Goal: Task Accomplishment & Management: Complete application form

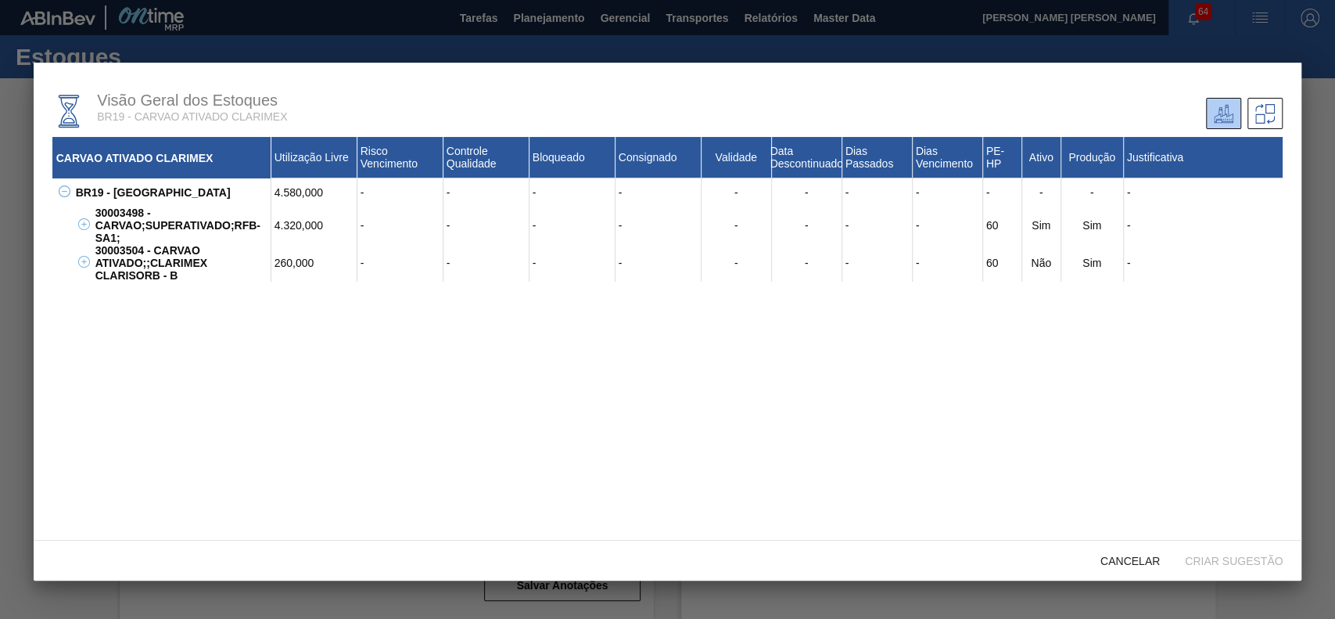
click at [174, 214] on div "30003498 - CARVAO;SUPERATIVADO;RFB-SA1;" at bounding box center [182, 225] width 180 height 38
drag, startPoint x: 138, startPoint y: 213, endPoint x: 95, endPoint y: 217, distance: 44.1
click at [95, 217] on div "30003498 - CARVAO;SUPERATIVADO;RFB-SA1;" at bounding box center [182, 225] width 180 height 38
copy div "30003498"
click at [1131, 564] on span "Cancelar" at bounding box center [1130, 561] width 84 height 13
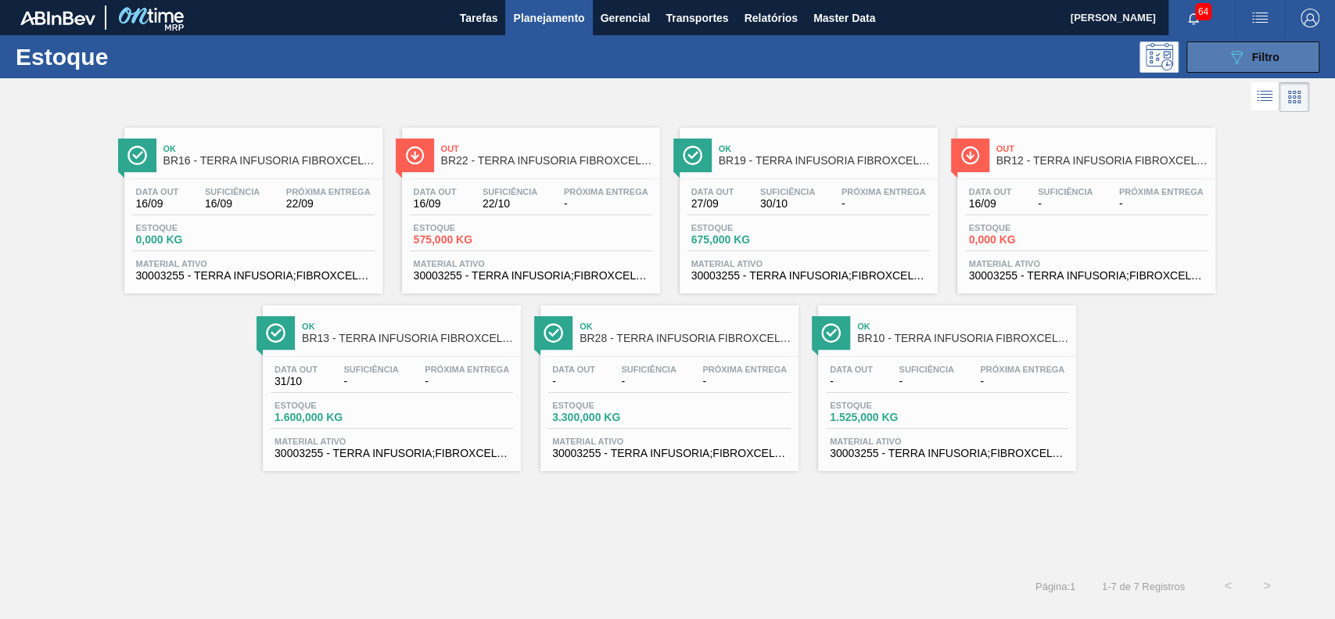
click at [1199, 69] on button "089F7B8B-B2A5-4AFE-B5C0-19BA573D28AC Filtro" at bounding box center [1253, 56] width 133 height 31
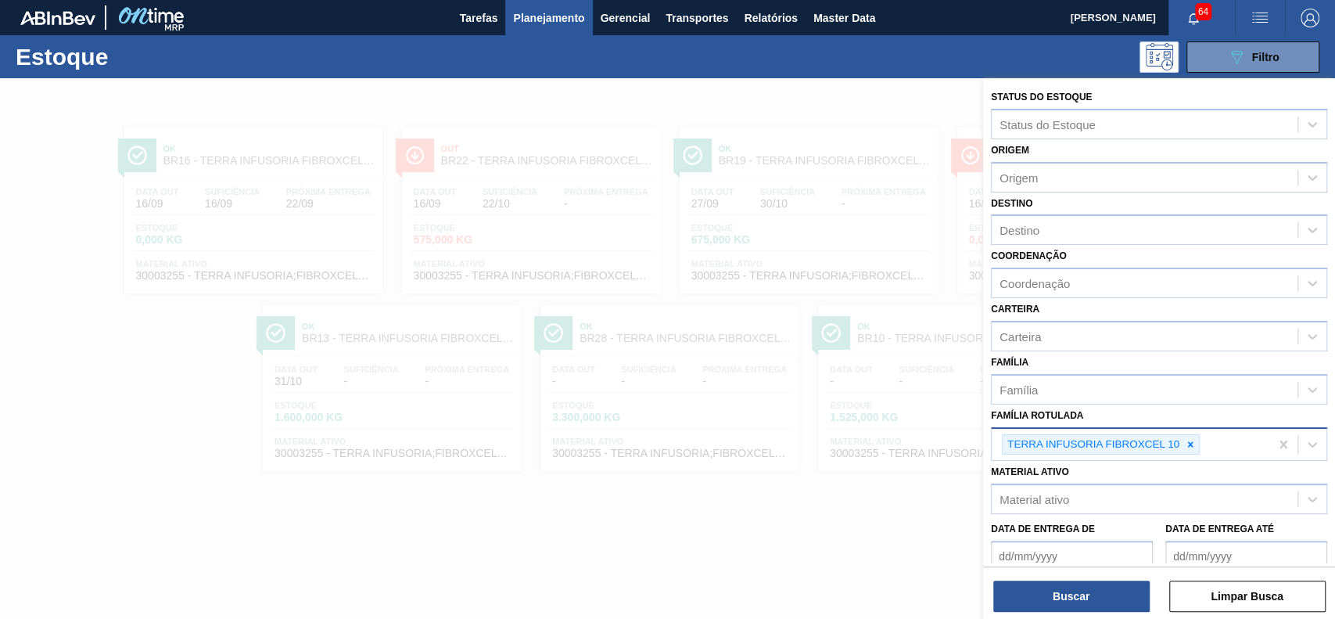
click at [1189, 441] on icon at bounding box center [1190, 443] width 5 height 5
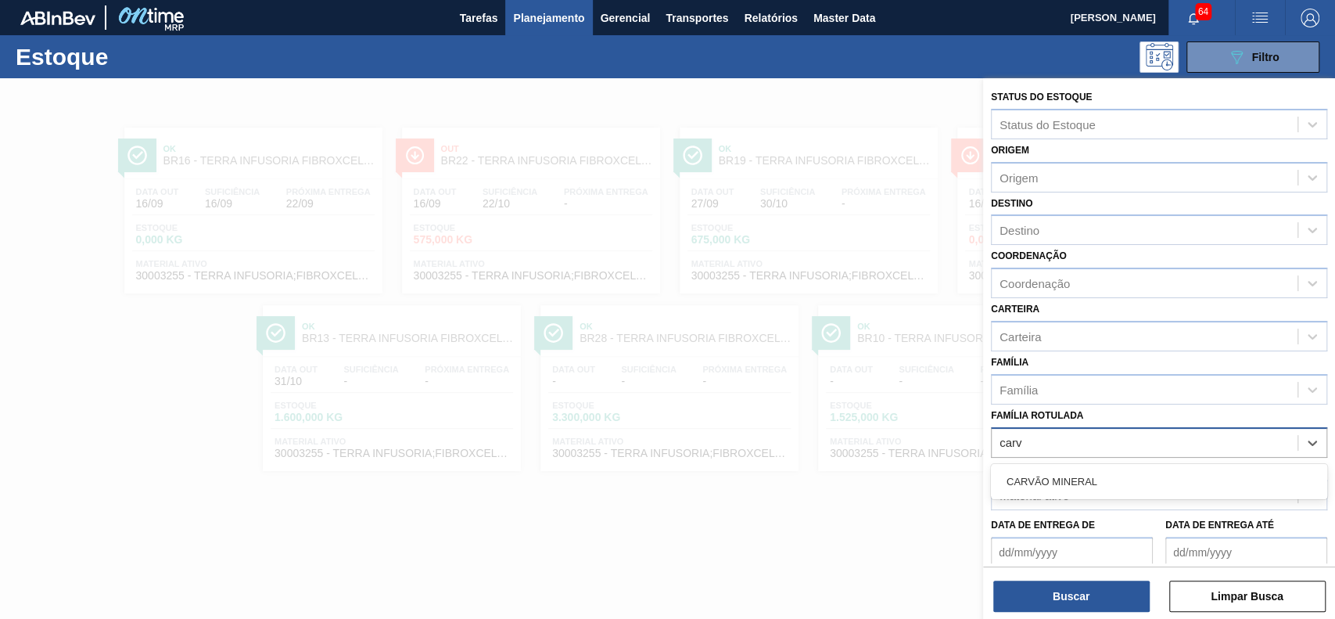
type Rotulada "carva"
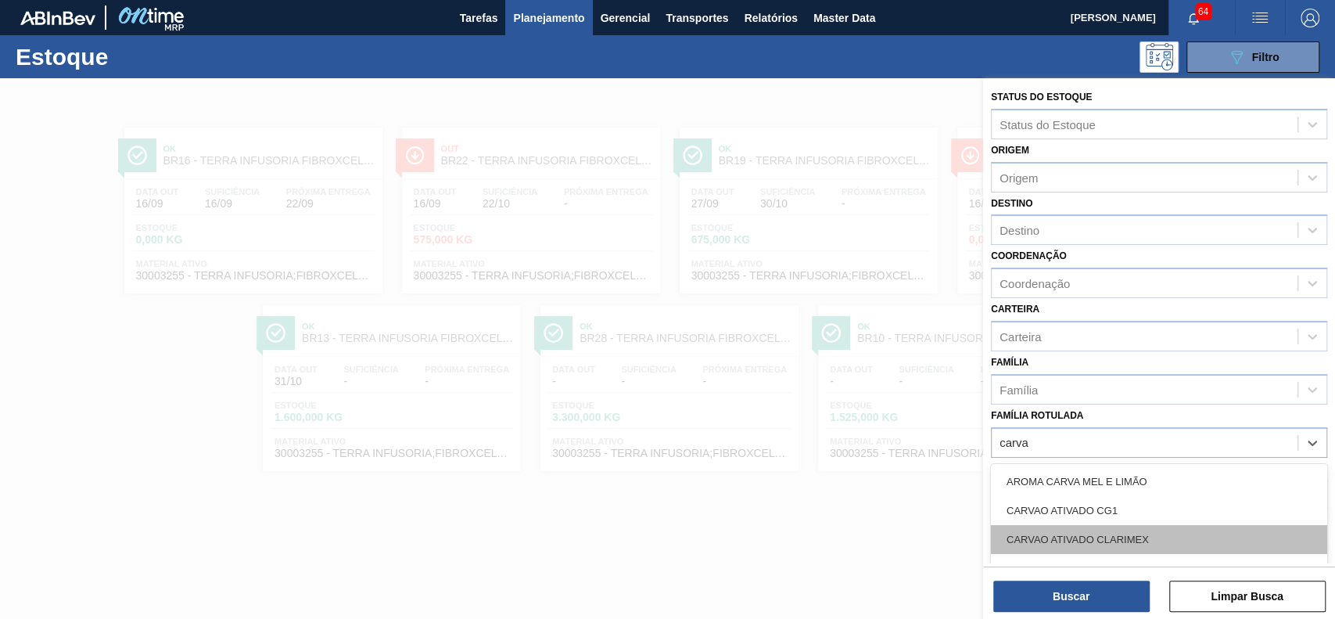
click at [1147, 526] on div "CARVAO ATIVADO CLARIMEX" at bounding box center [1159, 539] width 336 height 29
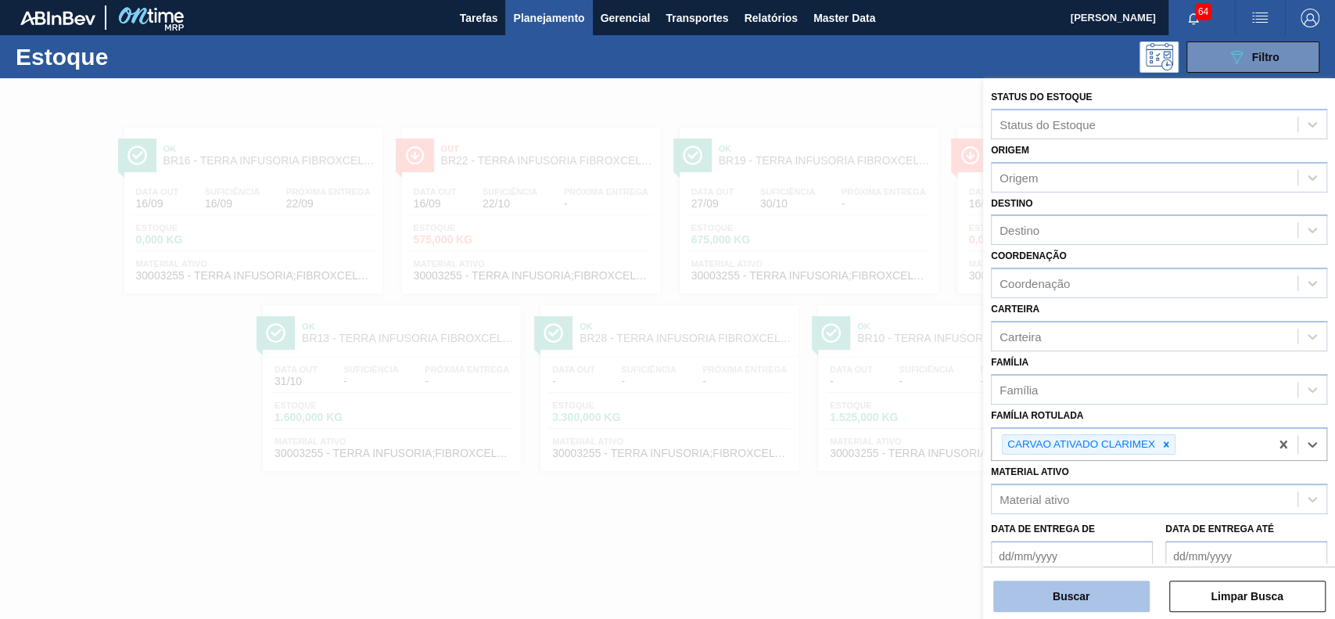
click at [1109, 594] on button "Buscar" at bounding box center [1071, 595] width 156 height 31
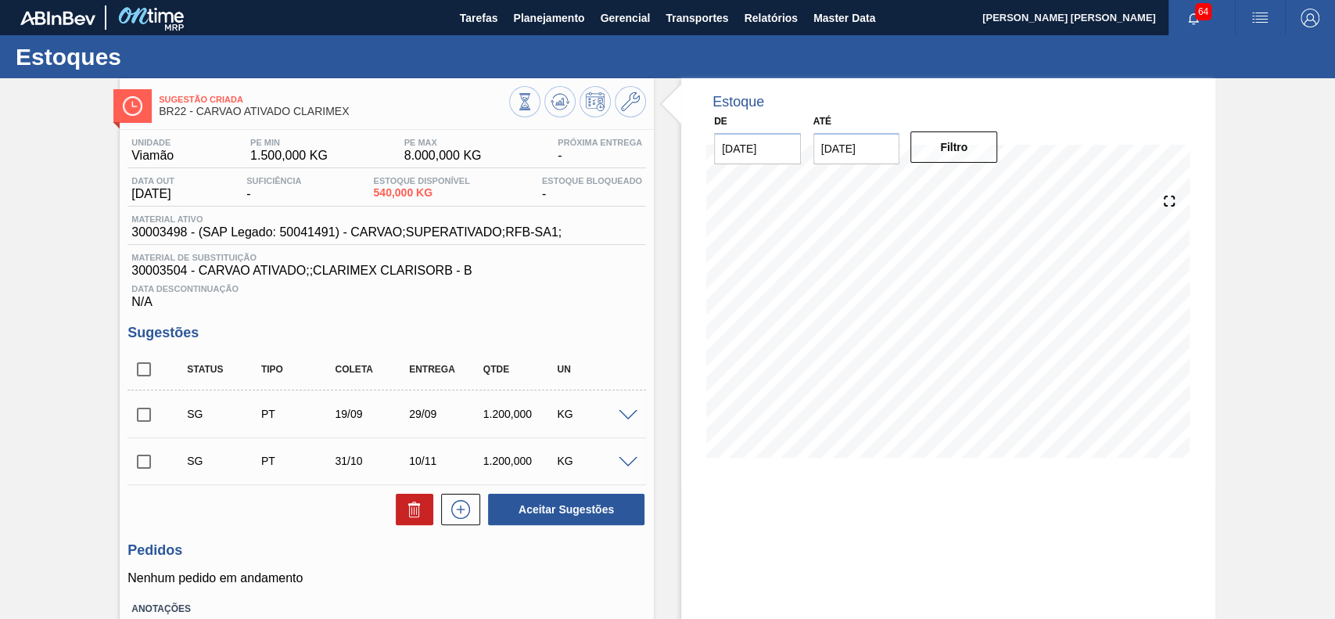
scroll to position [104, 0]
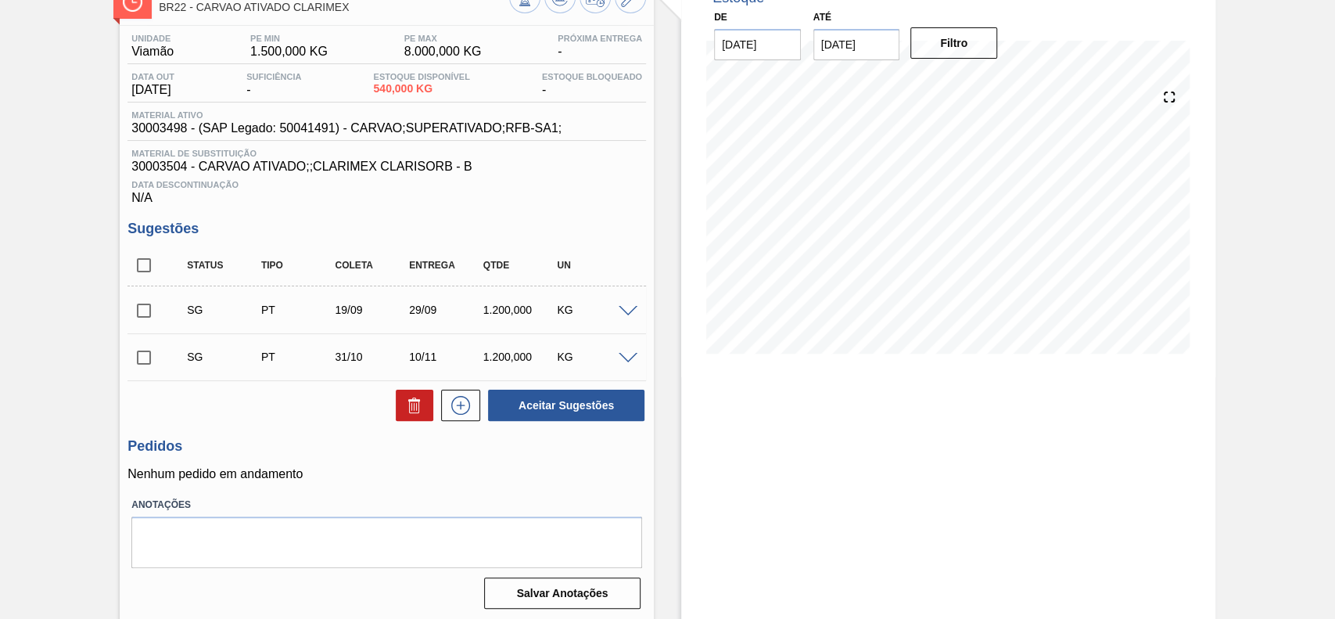
click at [626, 315] on span at bounding box center [628, 312] width 19 height 12
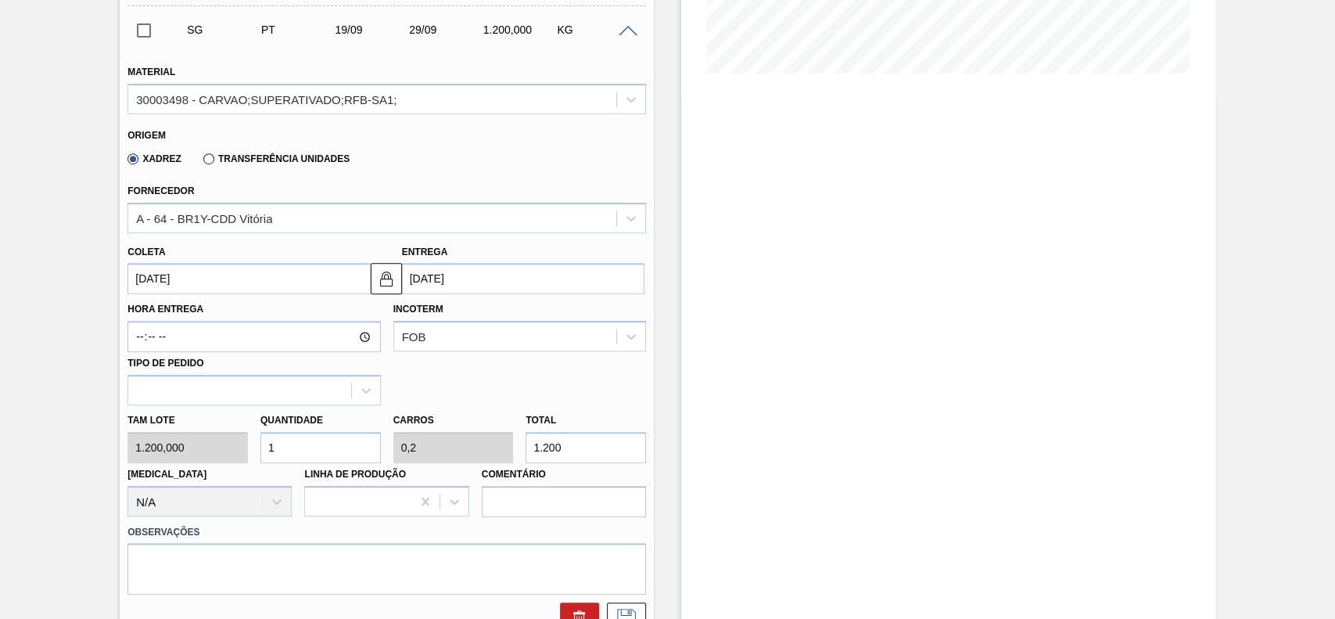
scroll to position [417, 0]
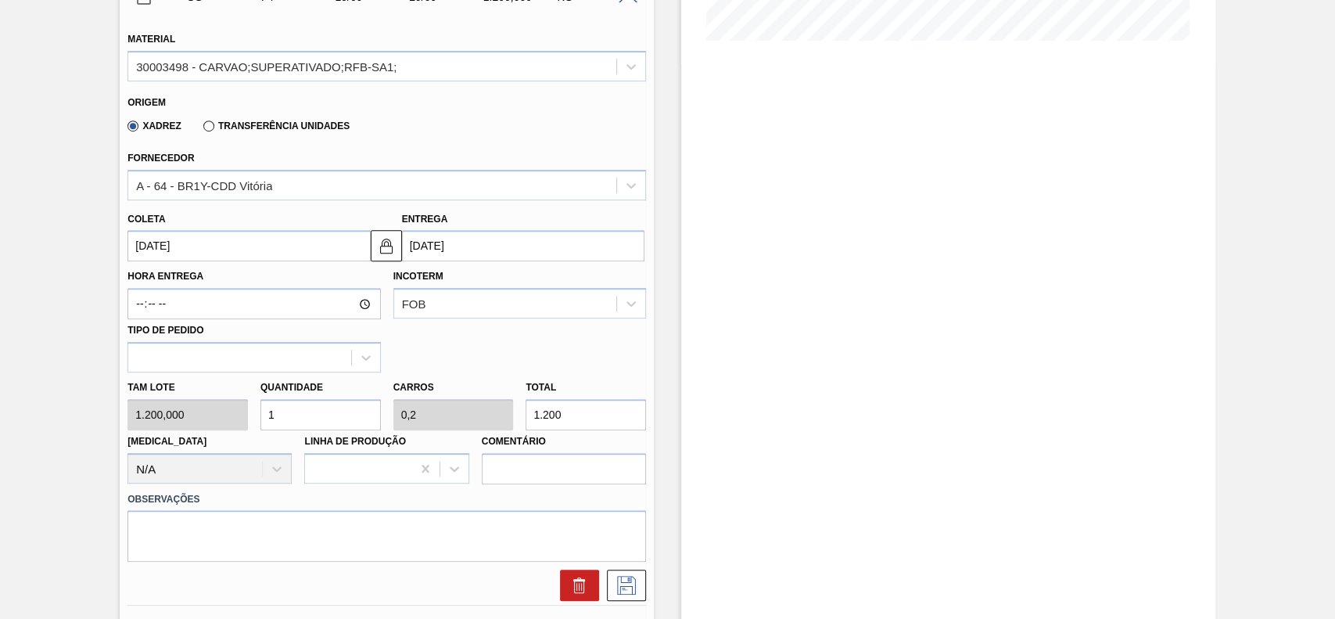
click at [242, 131] on label "Transferência Unidades" at bounding box center [276, 125] width 146 height 11
click at [201, 129] on input "Transferência Unidades" at bounding box center [201, 129] width 0 height 0
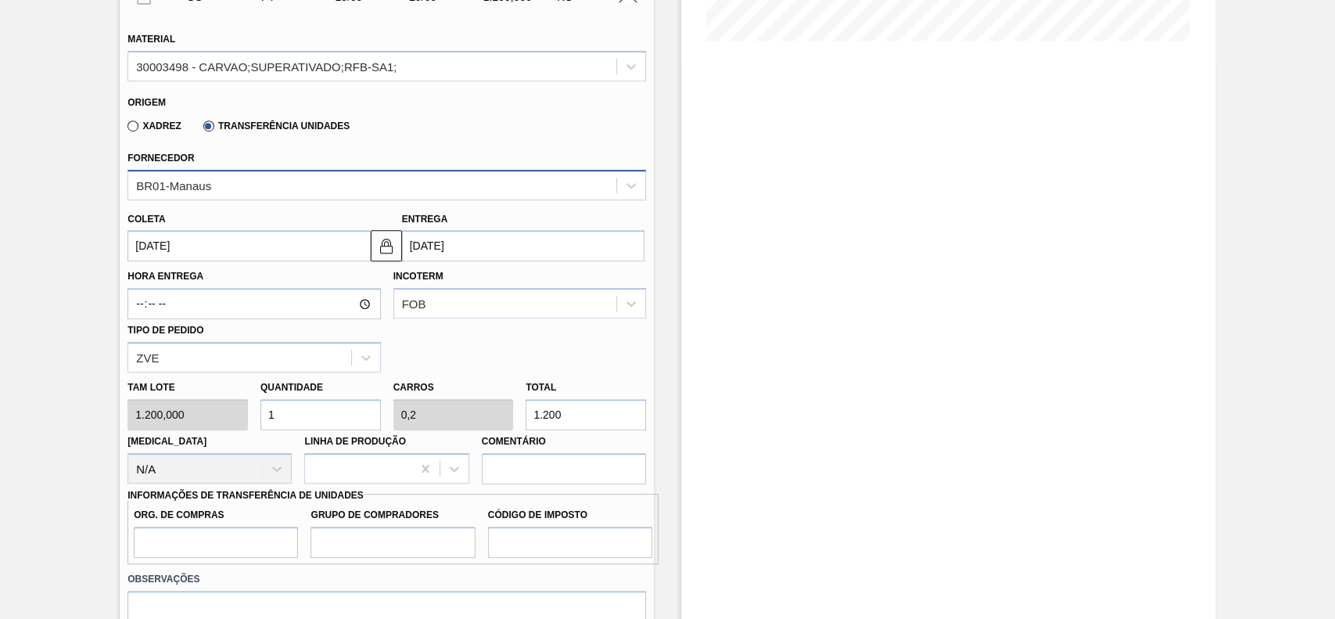
click at [264, 189] on div "BR01-Manaus" at bounding box center [372, 185] width 488 height 23
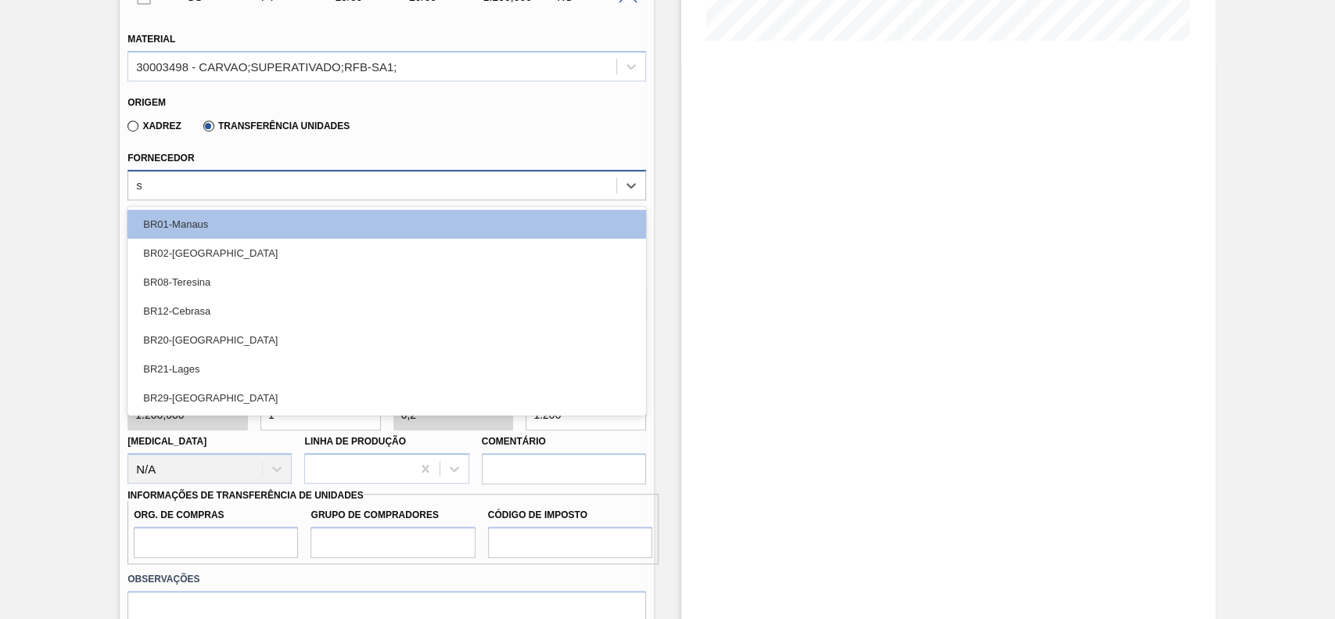
type input "sa"
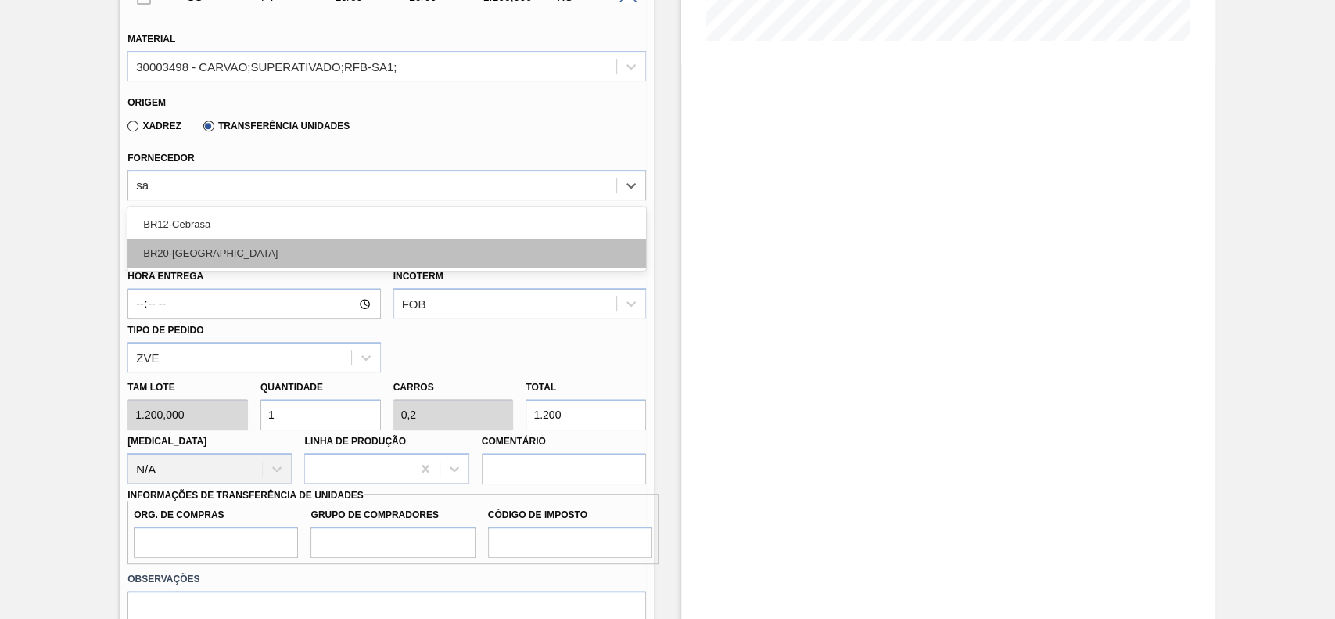
click at [272, 253] on div "BR20-Sapucaia" at bounding box center [386, 253] width 519 height 29
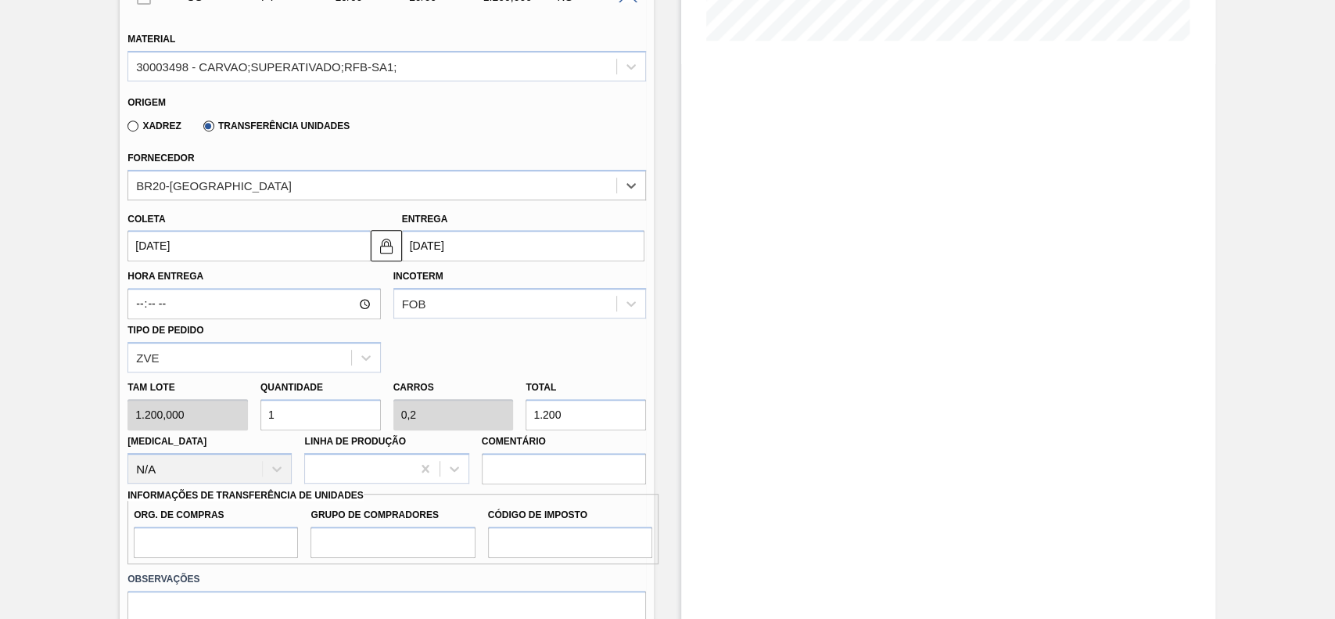
click at [271, 256] on input "[DATE]" at bounding box center [248, 245] width 242 height 31
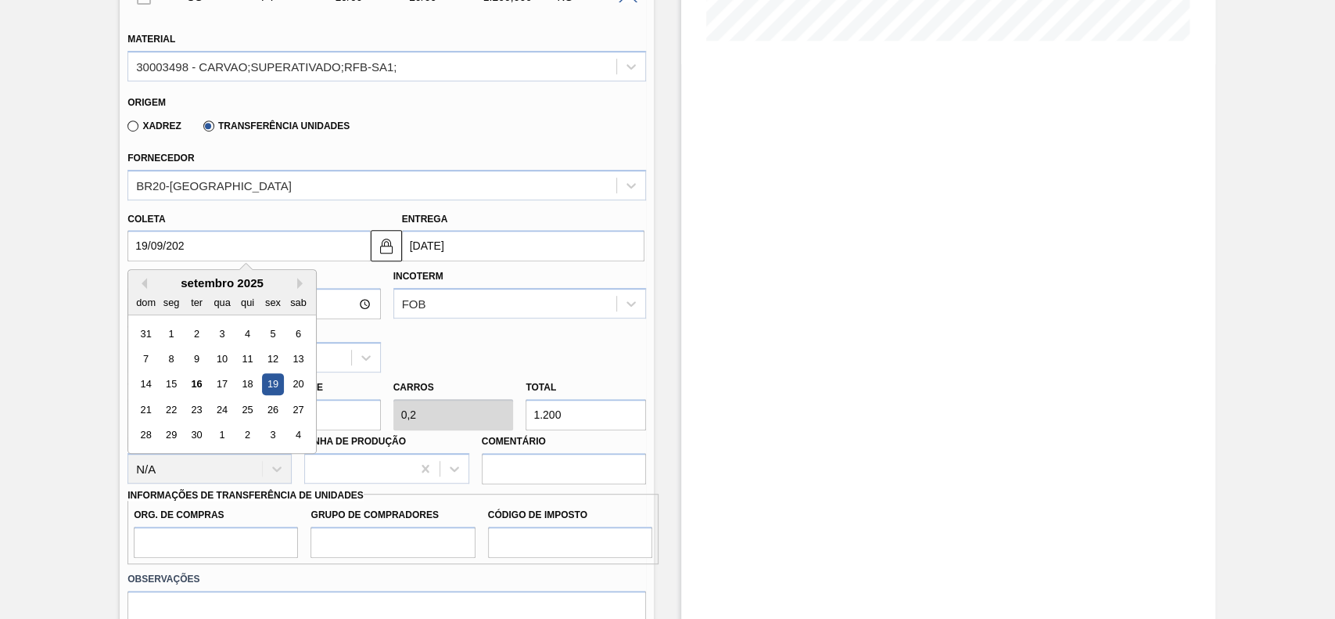
type input "19/09/20"
type input "29/09/2020"
type input "19/09/"
type input "[DATE]"
type input "1"
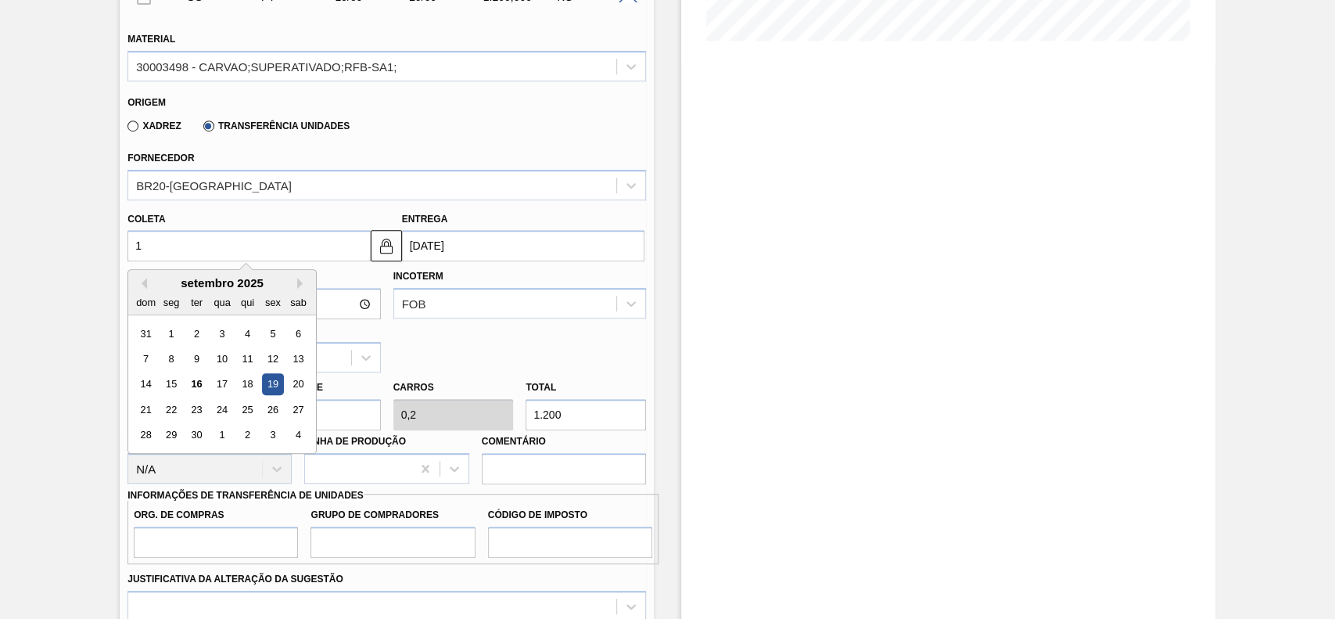
type input "11/09/2025"
click at [201, 386] on div "16" at bounding box center [196, 384] width 21 height 21
type input "[DATE]"
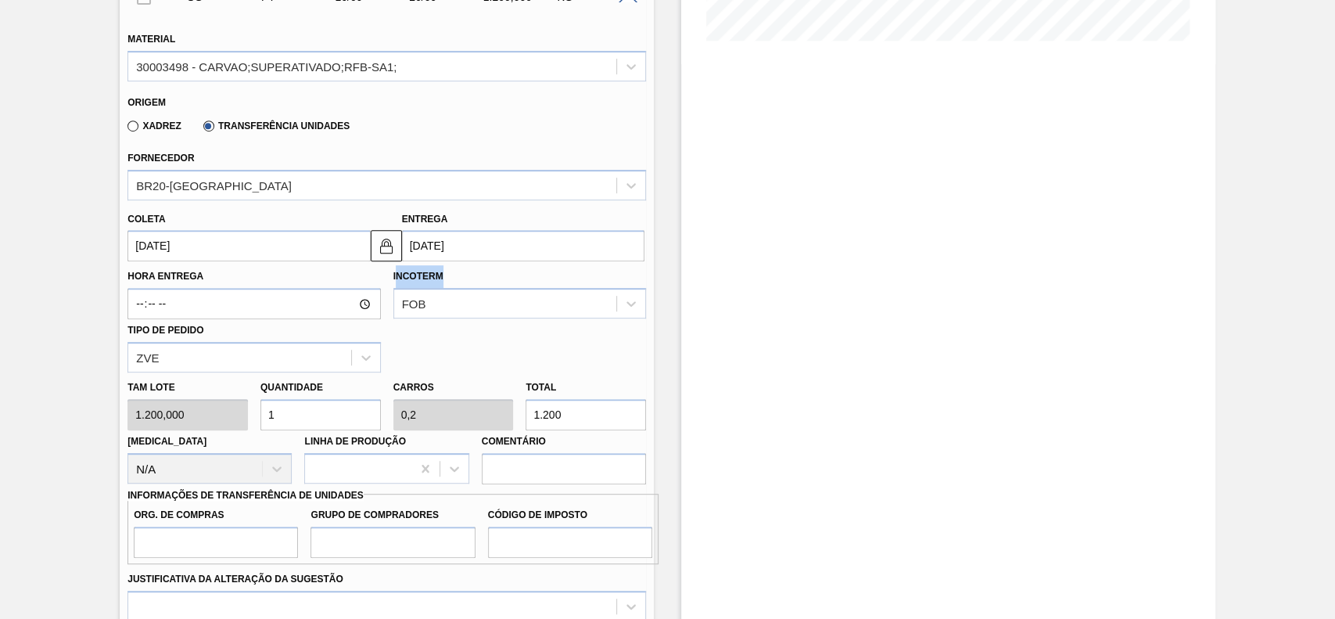
drag, startPoint x: 396, startPoint y: 277, endPoint x: 458, endPoint y: 282, distance: 62.8
click at [458, 282] on div "Incoterm FOB" at bounding box center [519, 291] width 253 height 53
click at [479, 281] on div "Incoterm FOB" at bounding box center [519, 291] width 253 height 53
click at [477, 280] on div "Incoterm FOB" at bounding box center [519, 291] width 253 height 53
drag, startPoint x: 455, startPoint y: 279, endPoint x: 391, endPoint y: 276, distance: 64.2
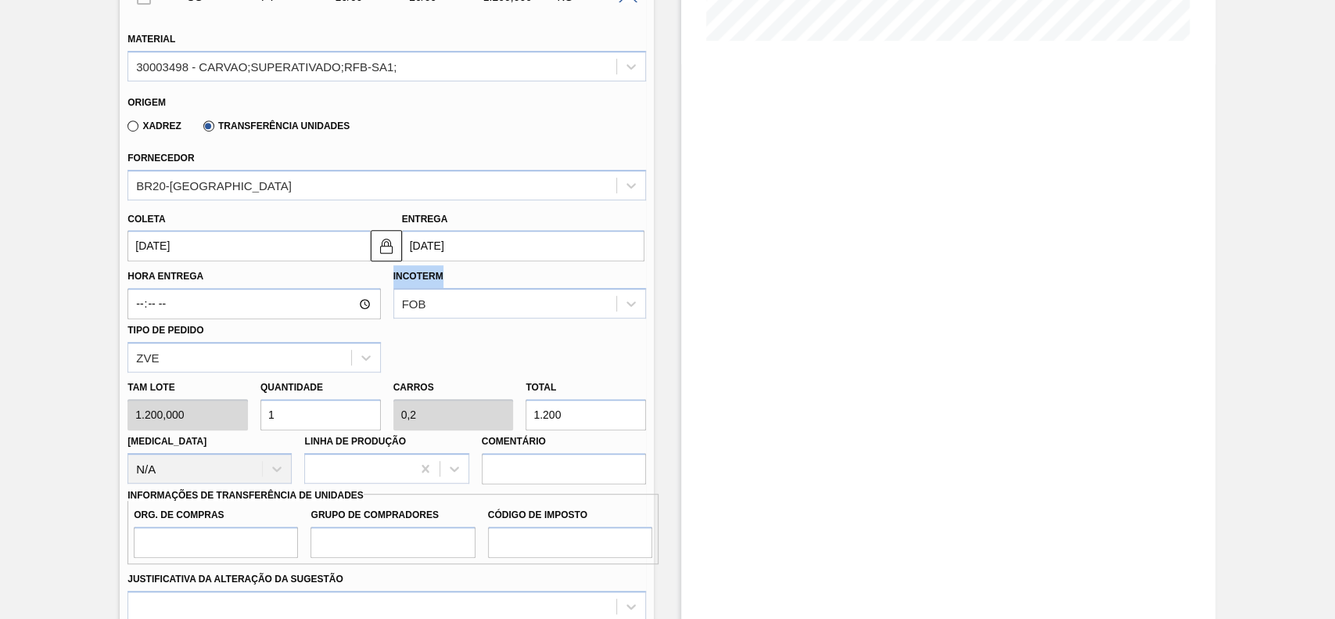
click at [391, 276] on div "Incoterm FOB" at bounding box center [519, 292] width 265 height 54
click at [384, 278] on div "Hora Entrega" at bounding box center [253, 292] width 265 height 54
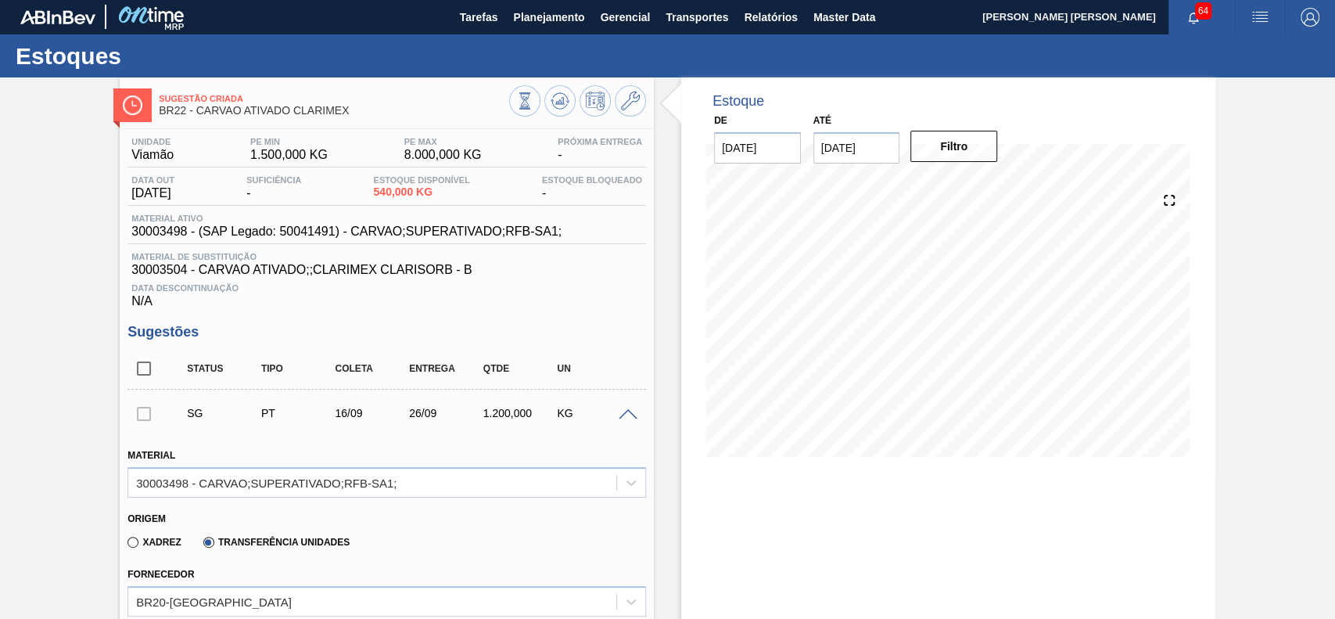
scroll to position [0, 0]
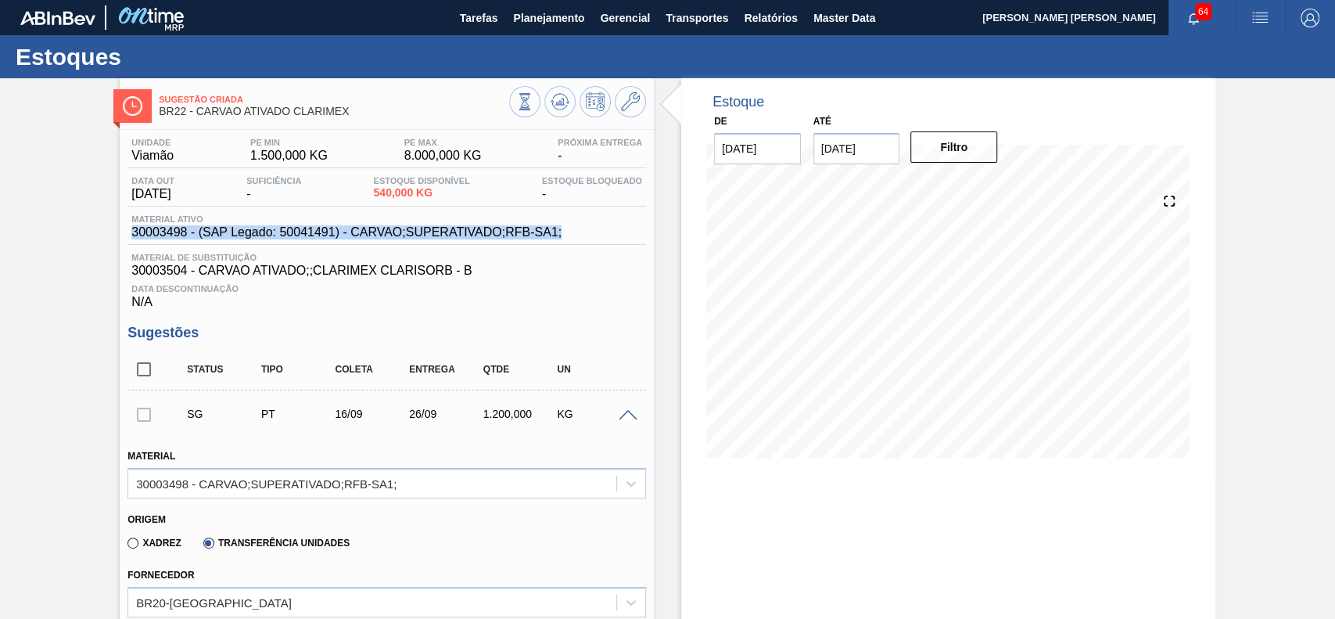
drag, startPoint x: 565, startPoint y: 235, endPoint x: 130, endPoint y: 235, distance: 435.7
click at [130, 235] on div "Material ativo 30003498 - (SAP Legado: 50041491) - CARVAO;SUPERATIVADO;RFB-SA1;" at bounding box center [346, 226] width 438 height 25
copy span "30003498 - (SAP Legado: 50041491) - CARVAO;SUPERATIVADO;RFB-SA1;"
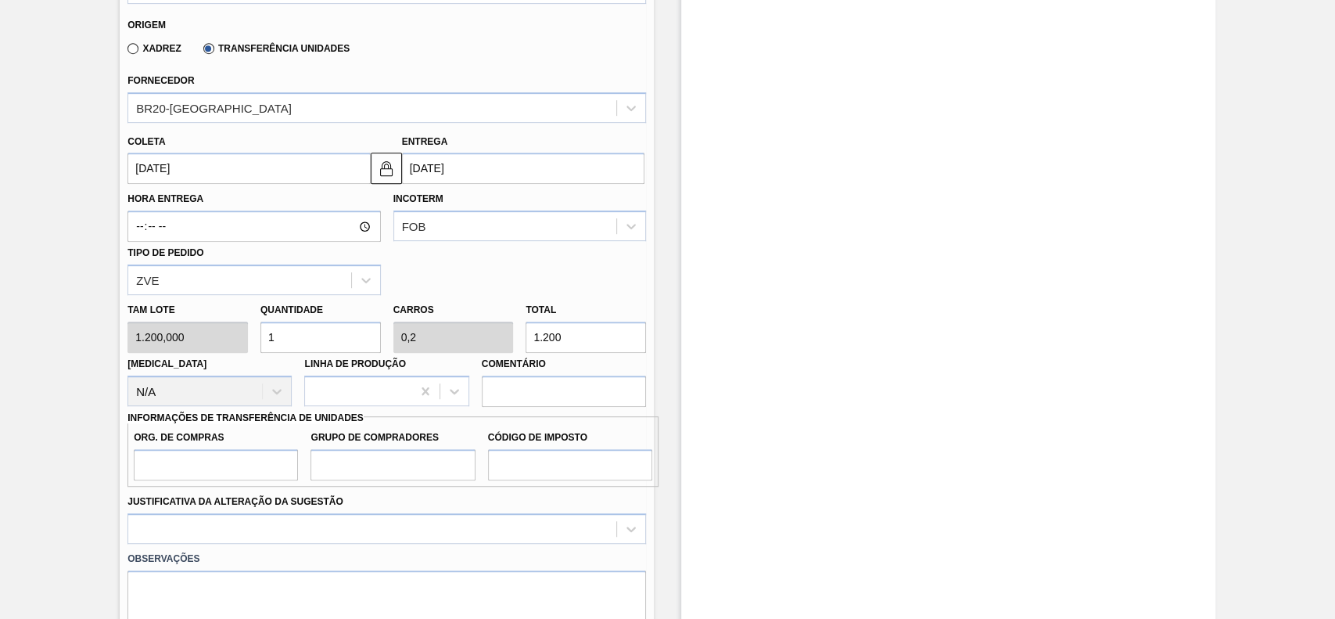
scroll to position [521, 0]
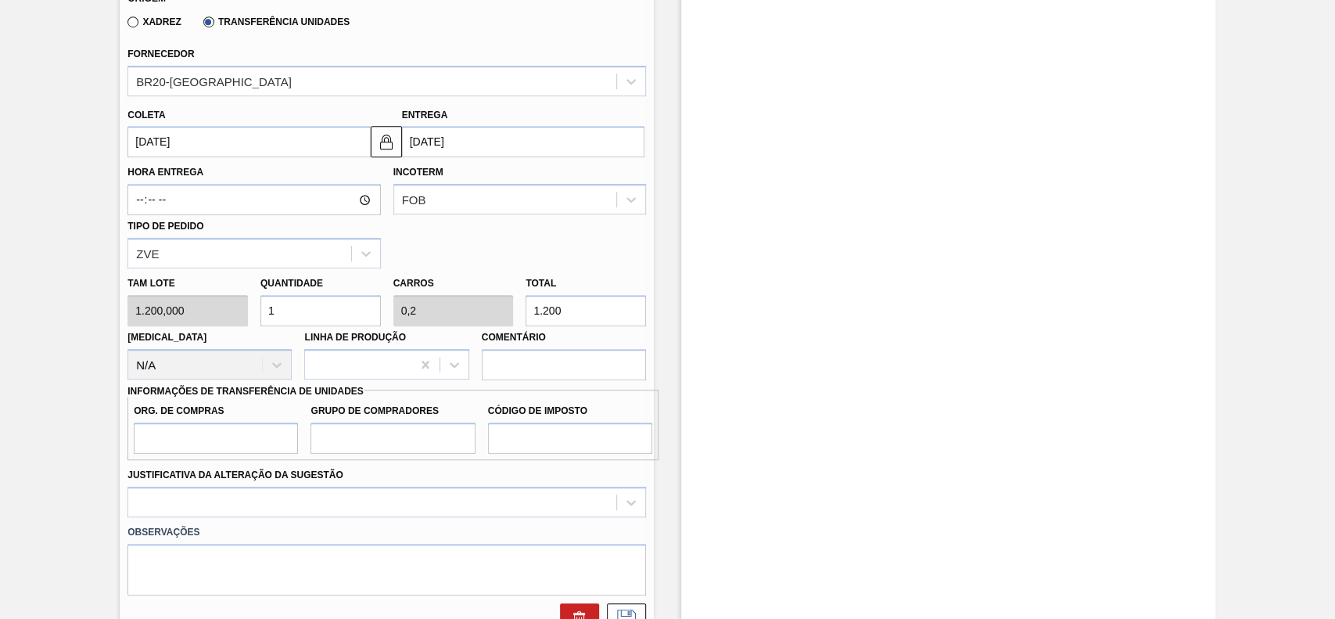
click at [559, 320] on input "1.200" at bounding box center [586, 310] width 120 height 31
type input "0,002"
type input "0"
type input "2"
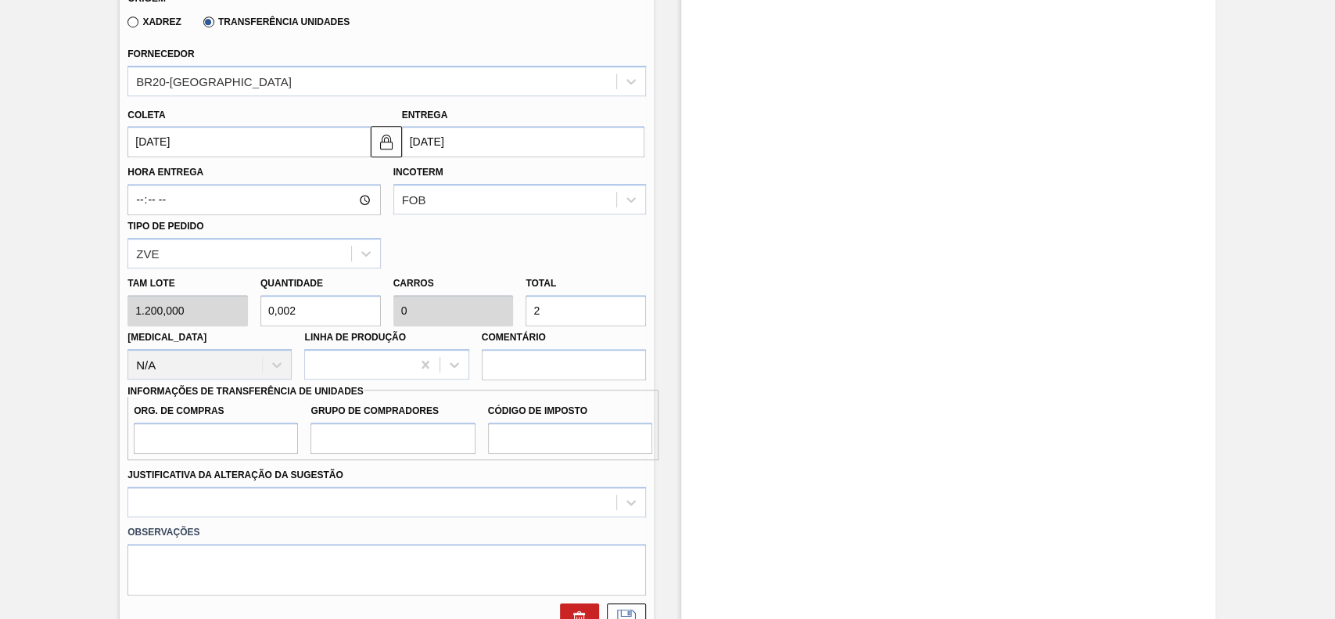
type input "0,017"
type input "0,003"
type input "20"
type input "0,167"
type input "0,033"
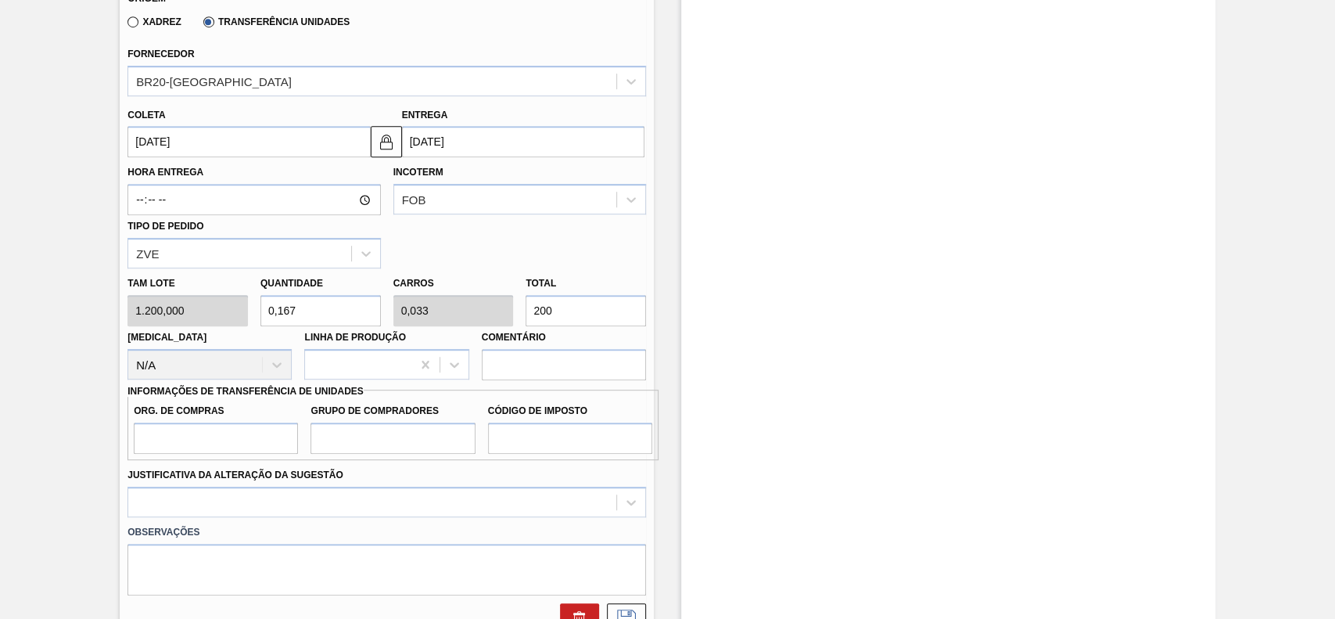
type input "200"
drag, startPoint x: 288, startPoint y: 436, endPoint x: 276, endPoint y: 447, distance: 15.5
click at [288, 438] on input "Org. de Compras" at bounding box center [216, 437] width 164 height 31
type input "BR00"
click at [421, 433] on input "Grupo de Compradores" at bounding box center [393, 437] width 164 height 31
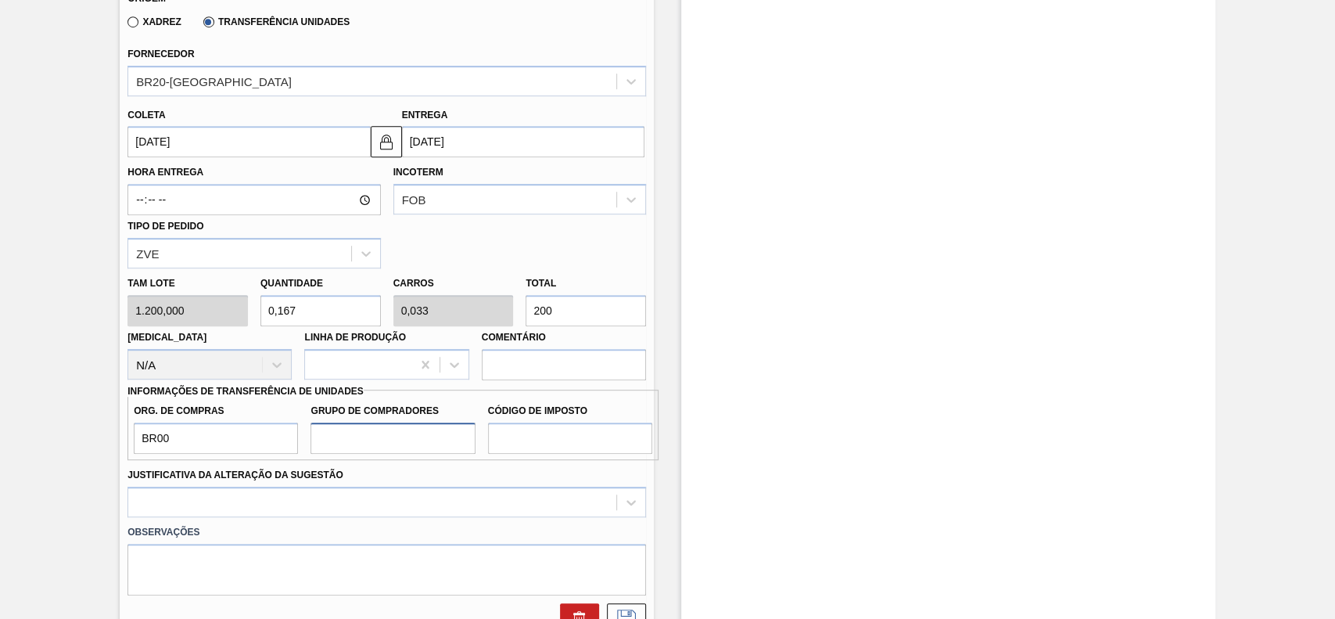
type input "A01"
click at [612, 422] on label "Código de Imposto" at bounding box center [570, 411] width 164 height 23
click at [612, 422] on input "Código de Imposto" at bounding box center [570, 437] width 164 height 31
click at [607, 434] on input "Código de Imposto" at bounding box center [570, 437] width 164 height 31
type input "U"
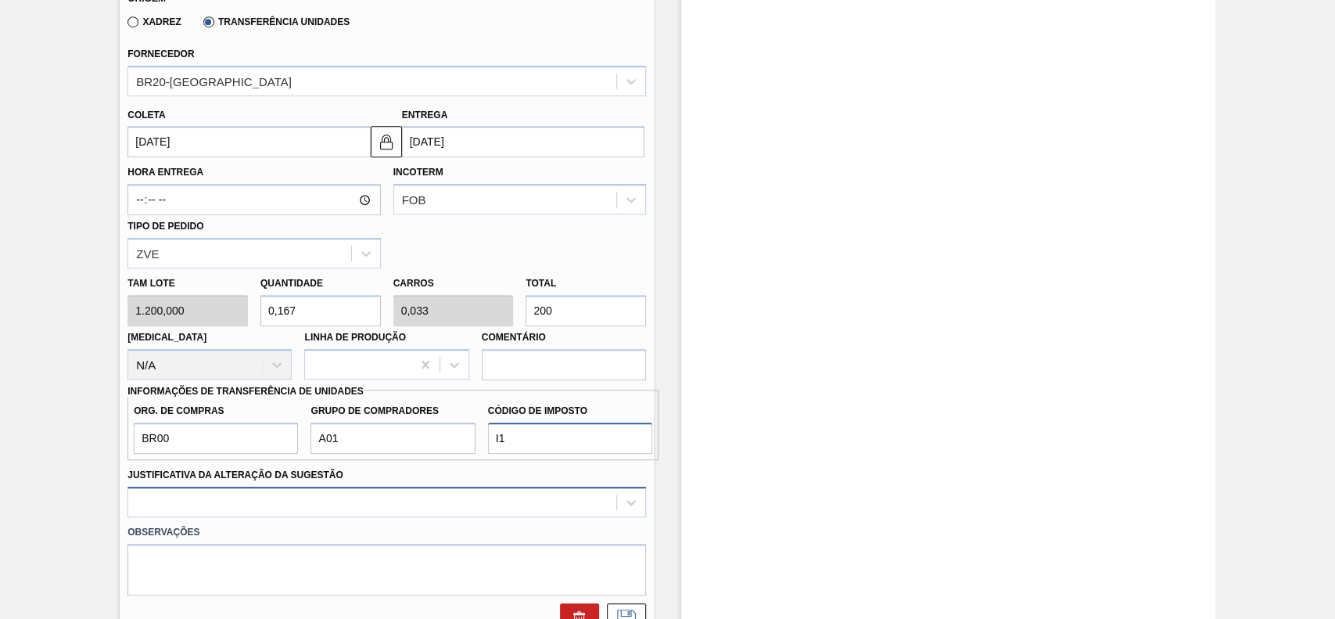
type input "I1"
click at [319, 509] on div at bounding box center [386, 501] width 519 height 31
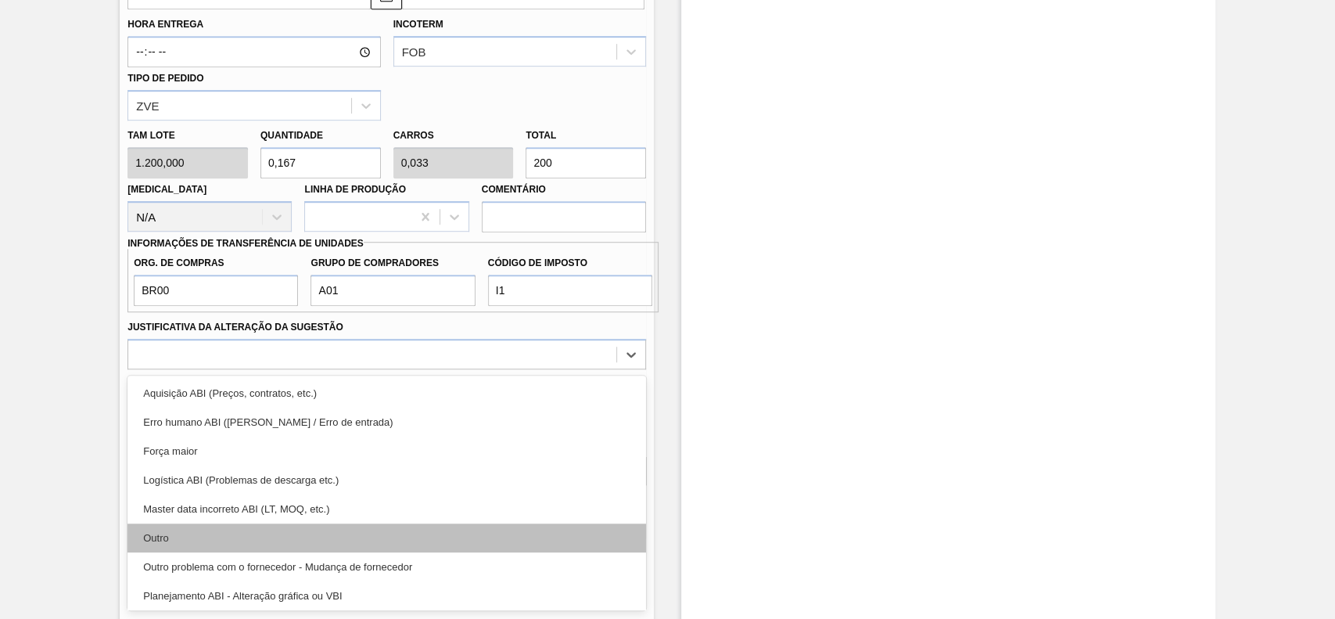
click at [275, 548] on div "Outro" at bounding box center [386, 537] width 519 height 29
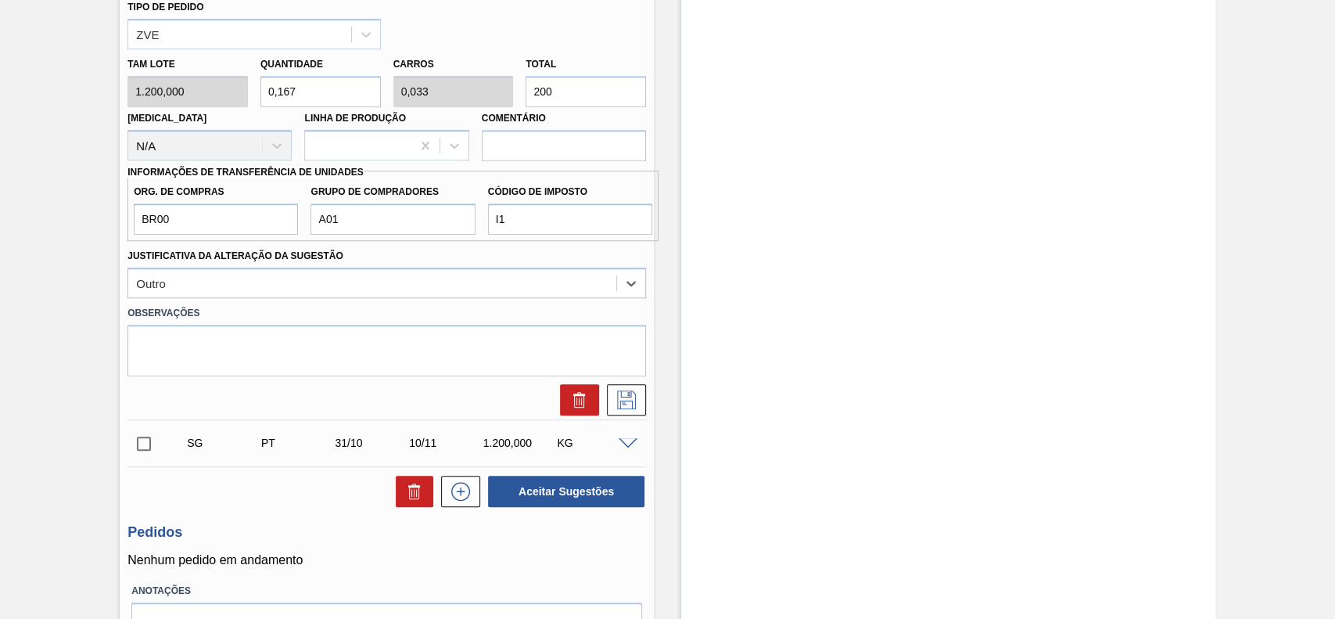
scroll to position [773, 0]
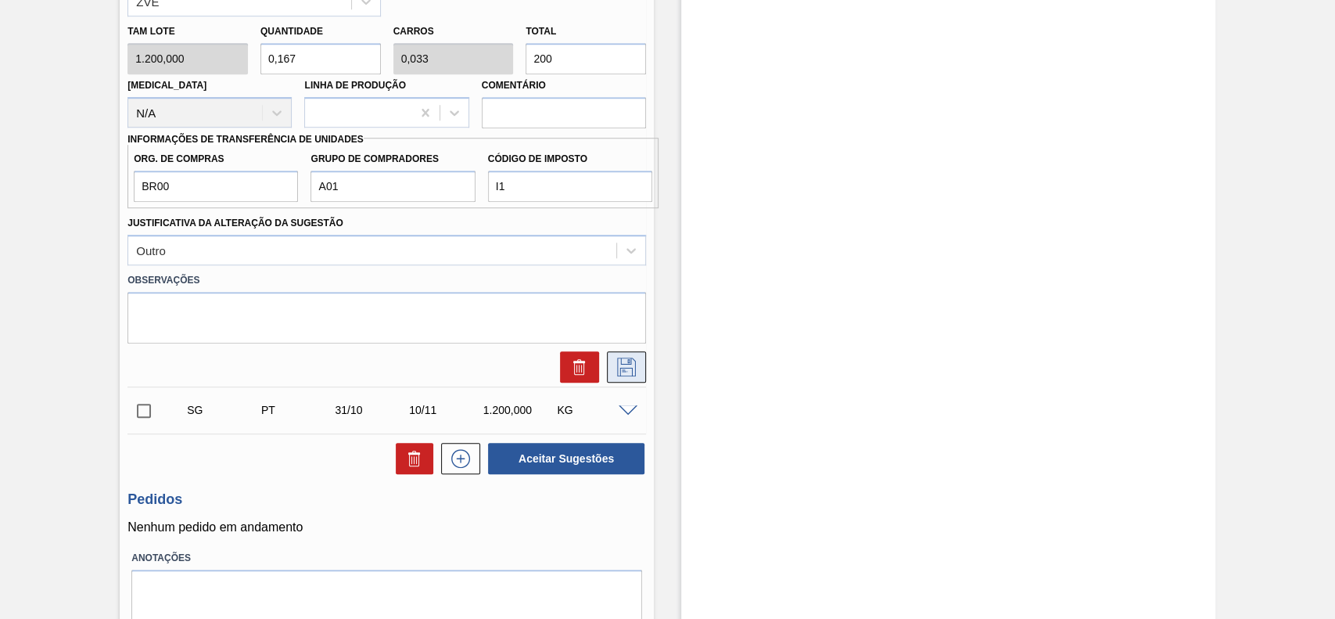
click at [633, 376] on icon at bounding box center [626, 366] width 25 height 19
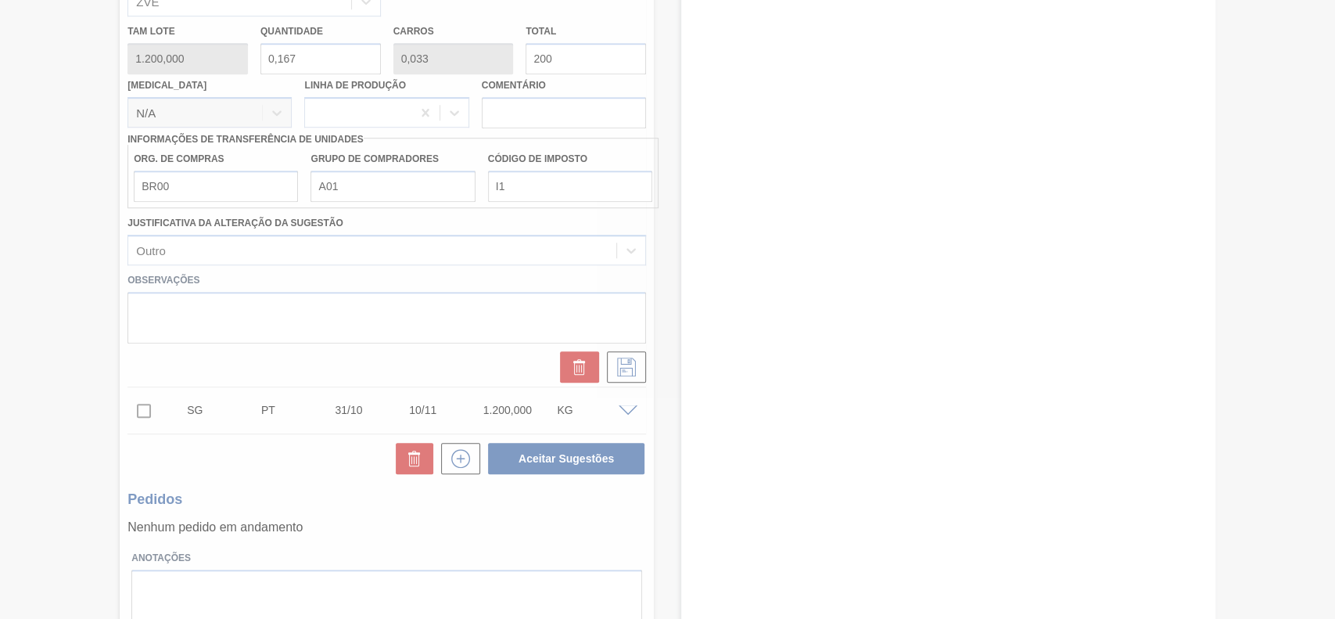
scroll to position [110, 0]
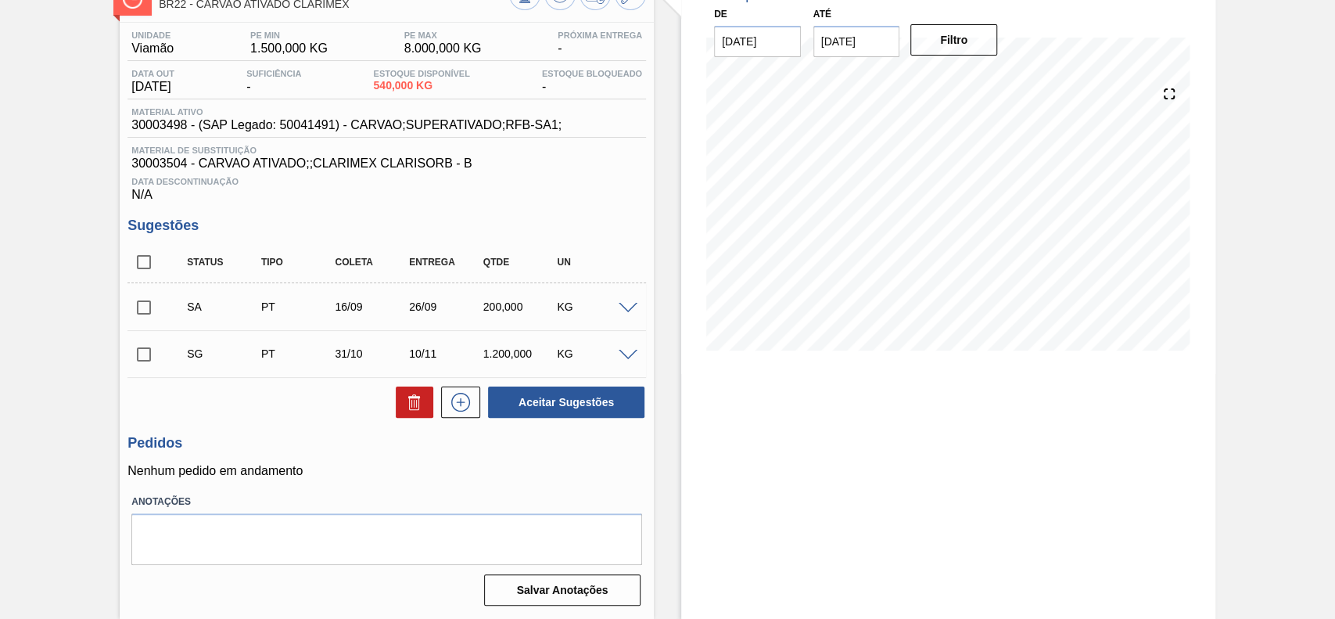
click at [150, 304] on input "checkbox" at bounding box center [143, 307] width 33 height 33
click at [548, 399] on button "Aceitar Sugestões" at bounding box center [566, 401] width 156 height 31
checkbox input "false"
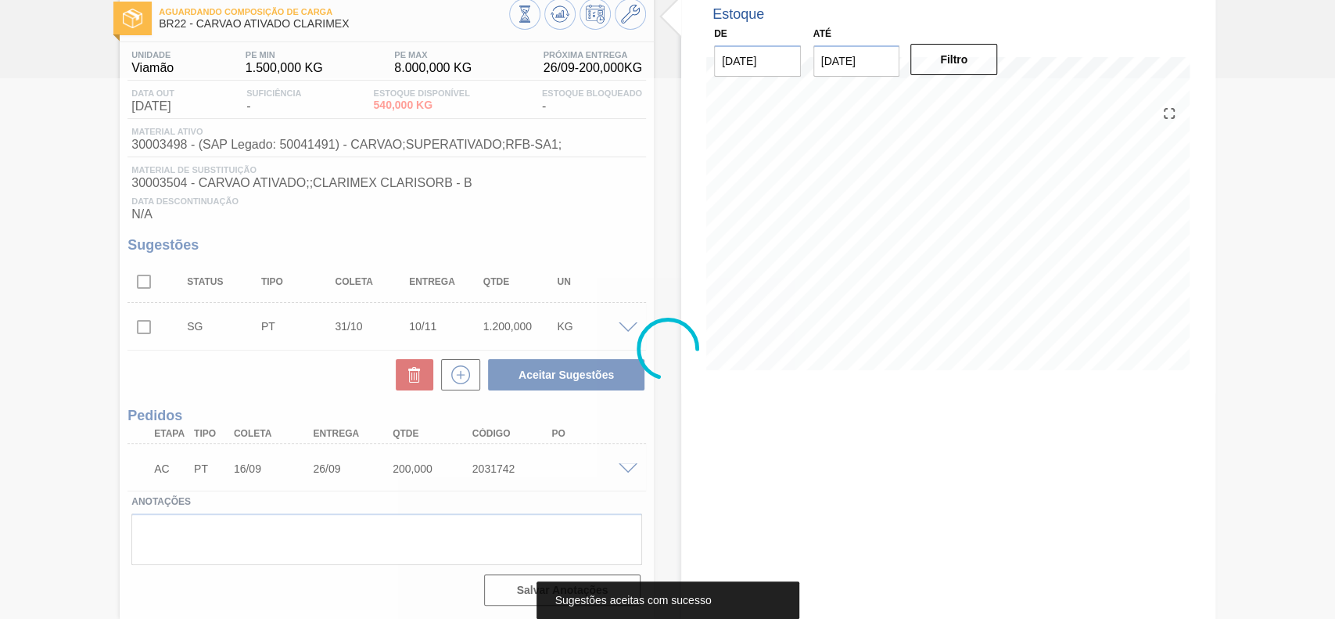
scroll to position [89, 0]
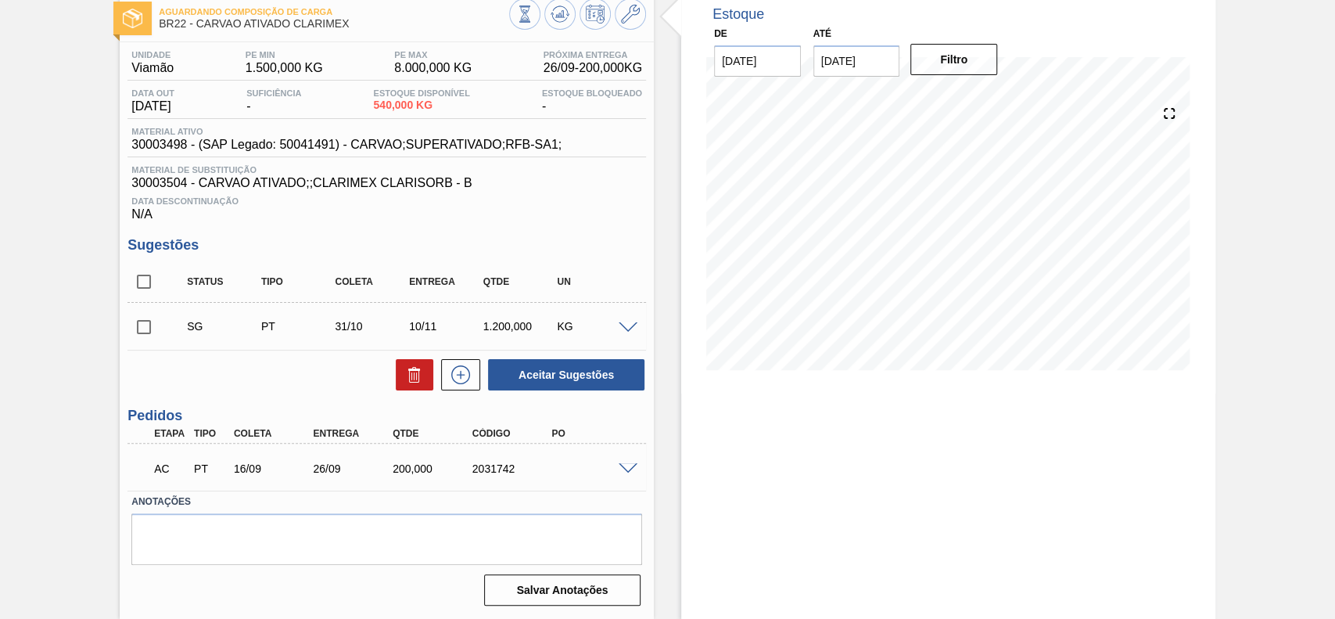
click at [637, 472] on div at bounding box center [630, 467] width 31 height 12
click at [624, 470] on span at bounding box center [628, 469] width 19 height 12
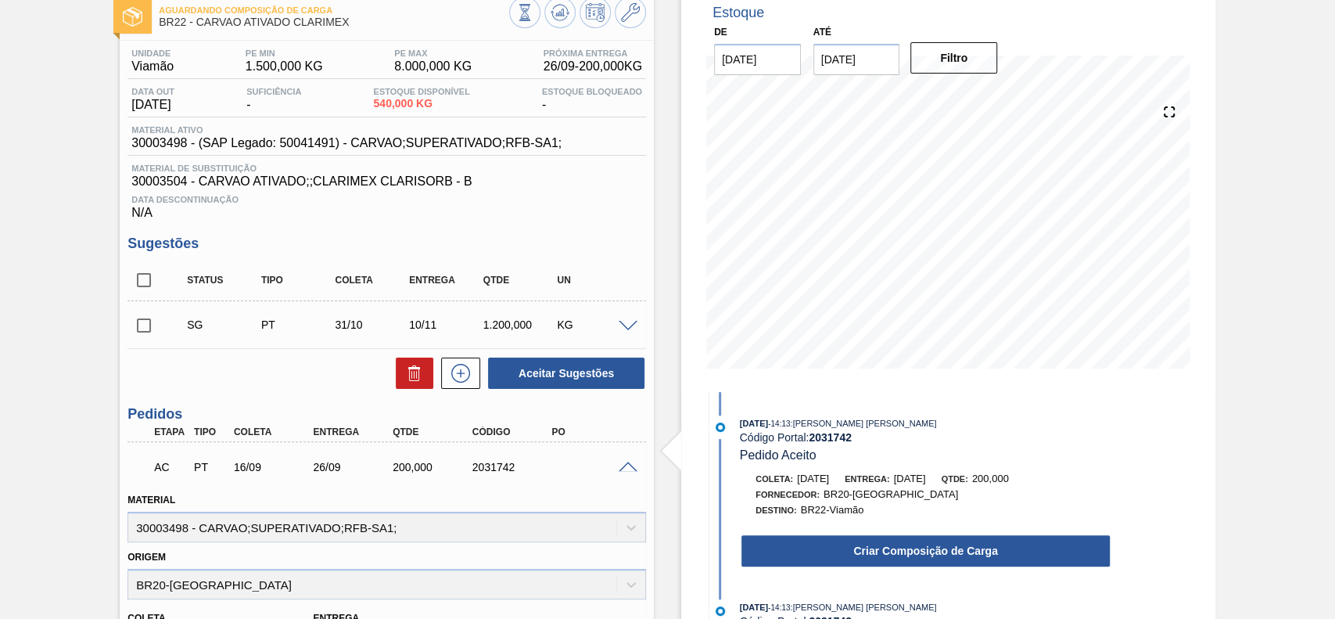
scroll to position [194, 0]
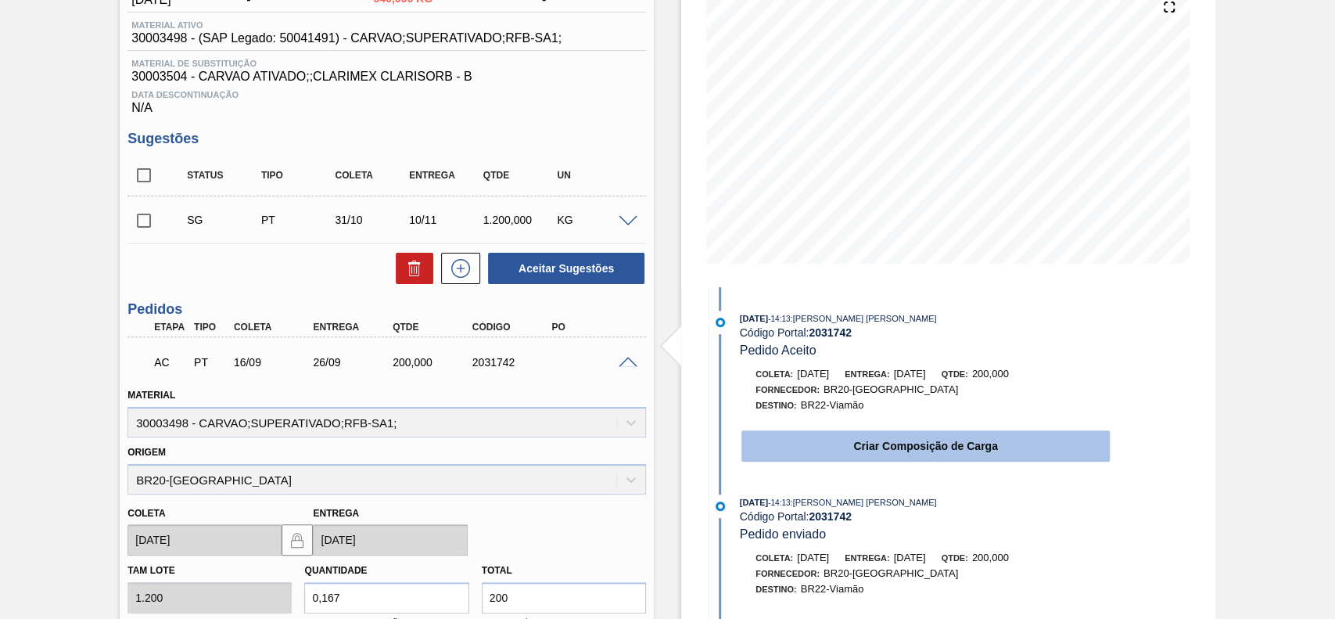
click at [845, 444] on button "Criar Composição de Carga" at bounding box center [925, 445] width 368 height 31
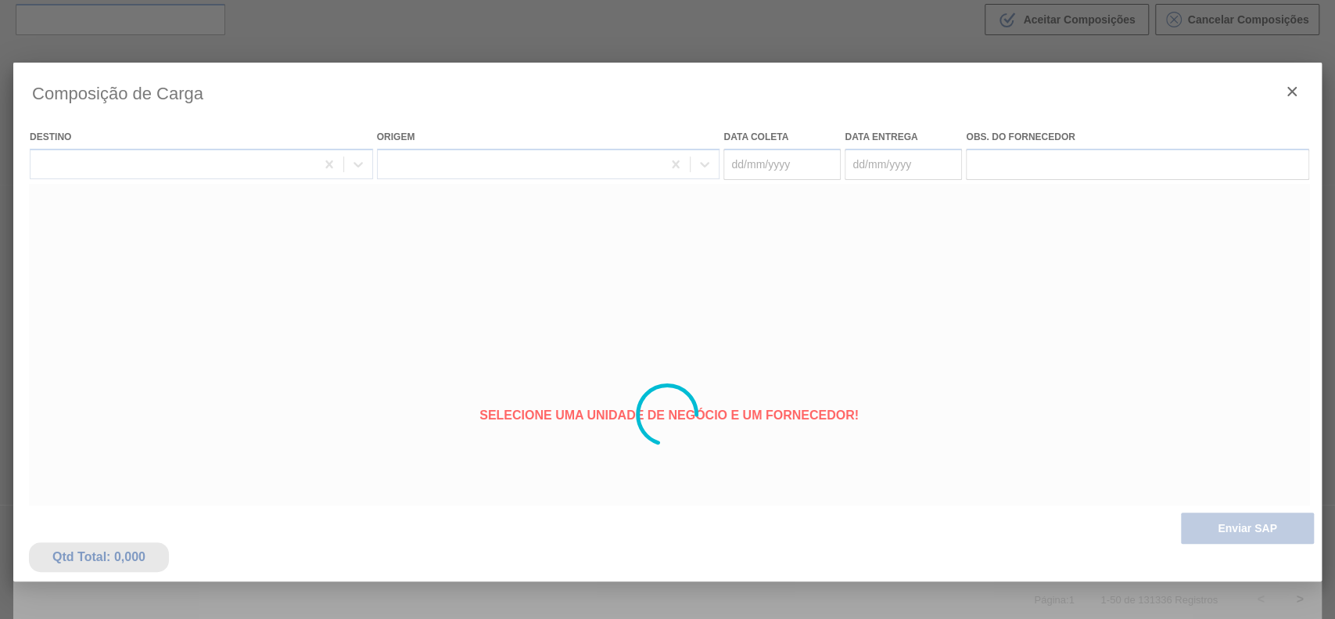
type coleta "[DATE]"
type entrega "[DATE]"
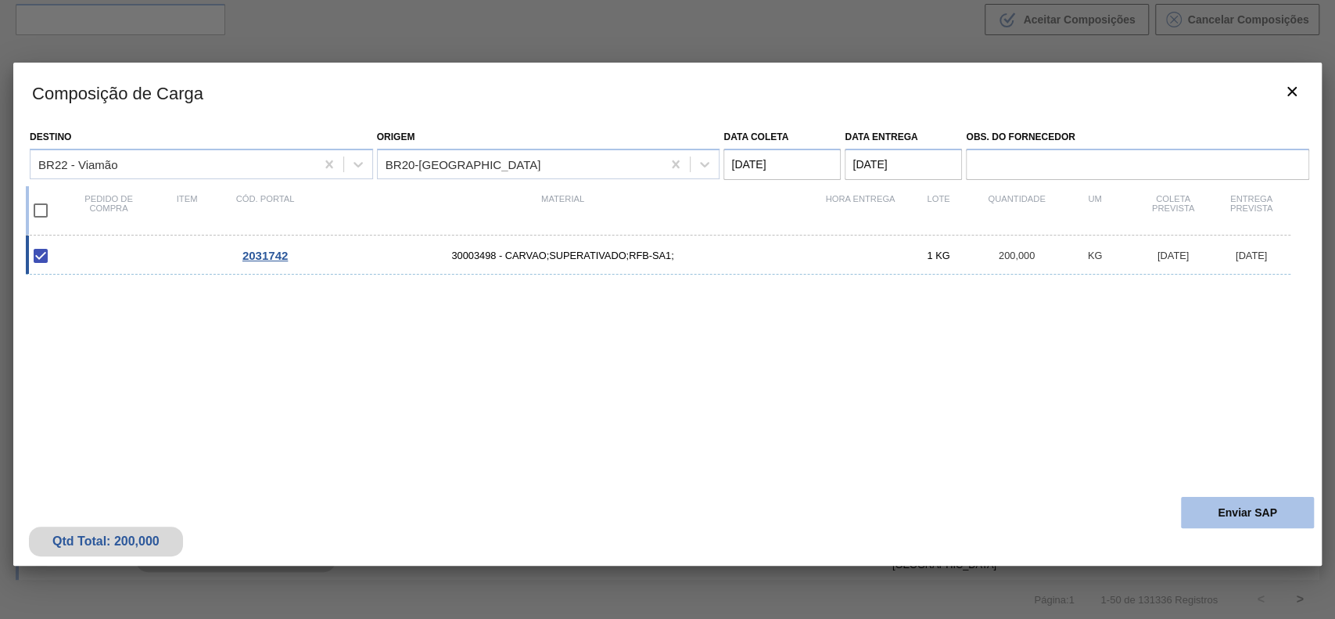
click at [1224, 507] on button "Enviar SAP" at bounding box center [1247, 512] width 133 height 31
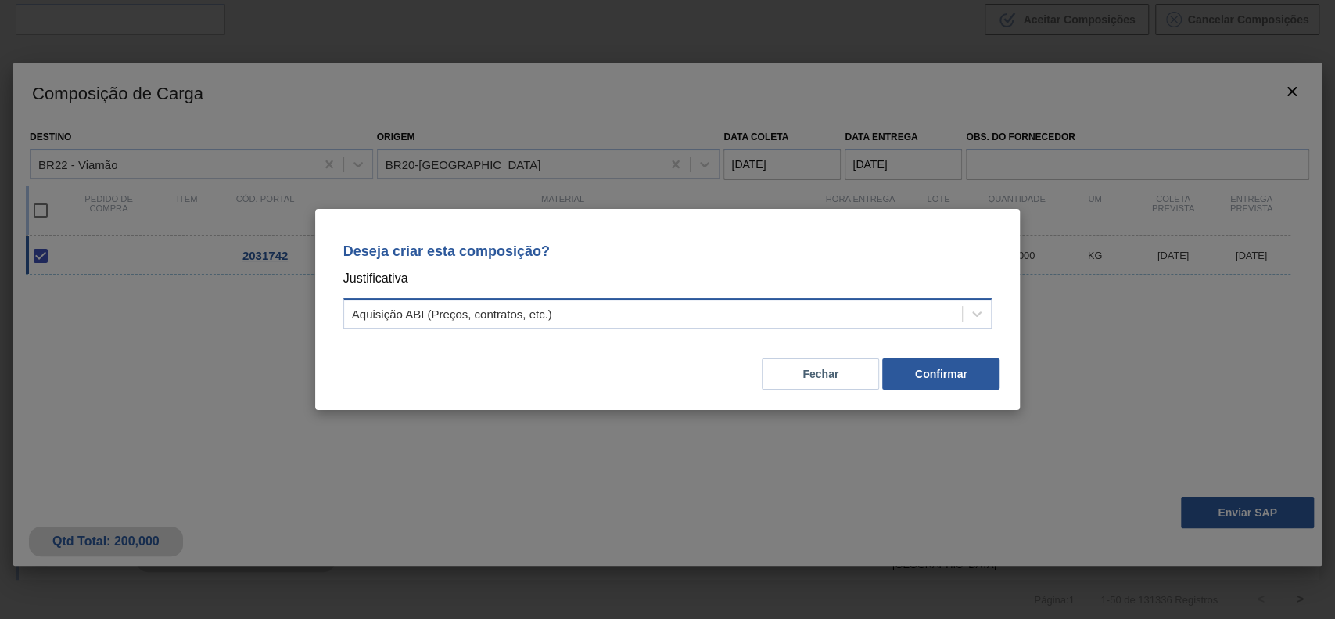
click at [705, 322] on div "Aquisição ABI (Preços, contratos, etc.)" at bounding box center [653, 314] width 619 height 23
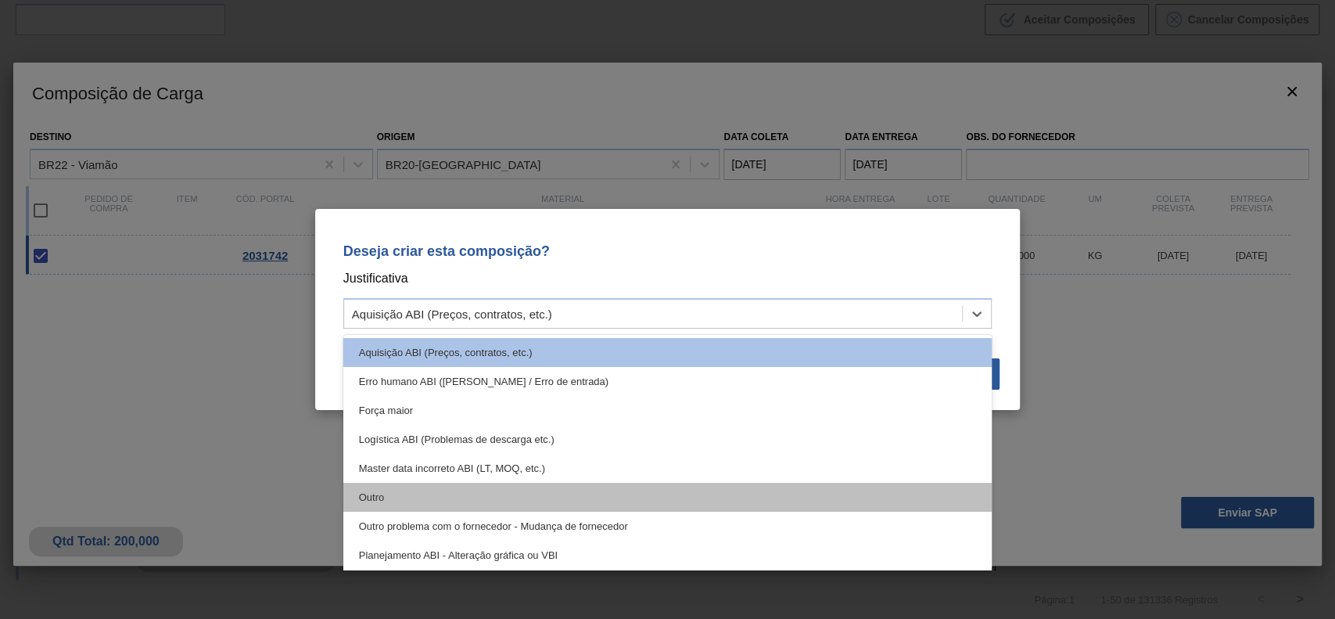
click at [507, 490] on div "Outro" at bounding box center [667, 497] width 649 height 29
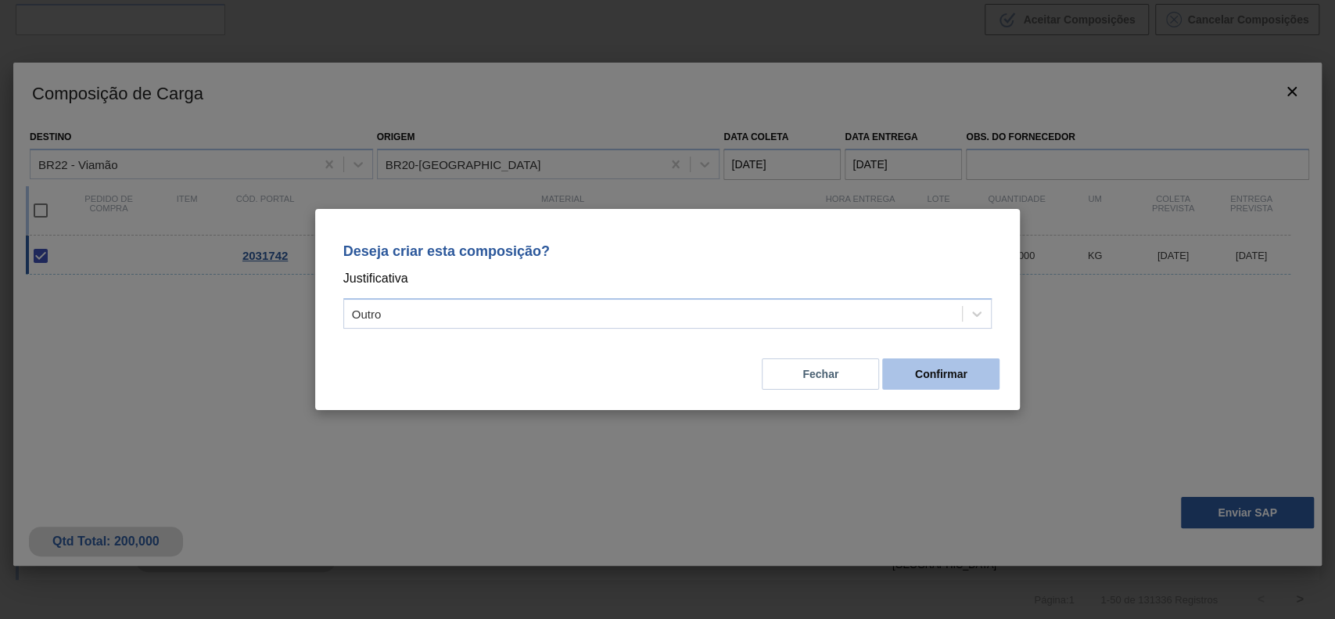
click at [955, 386] on button "Confirmar" at bounding box center [940, 373] width 117 height 31
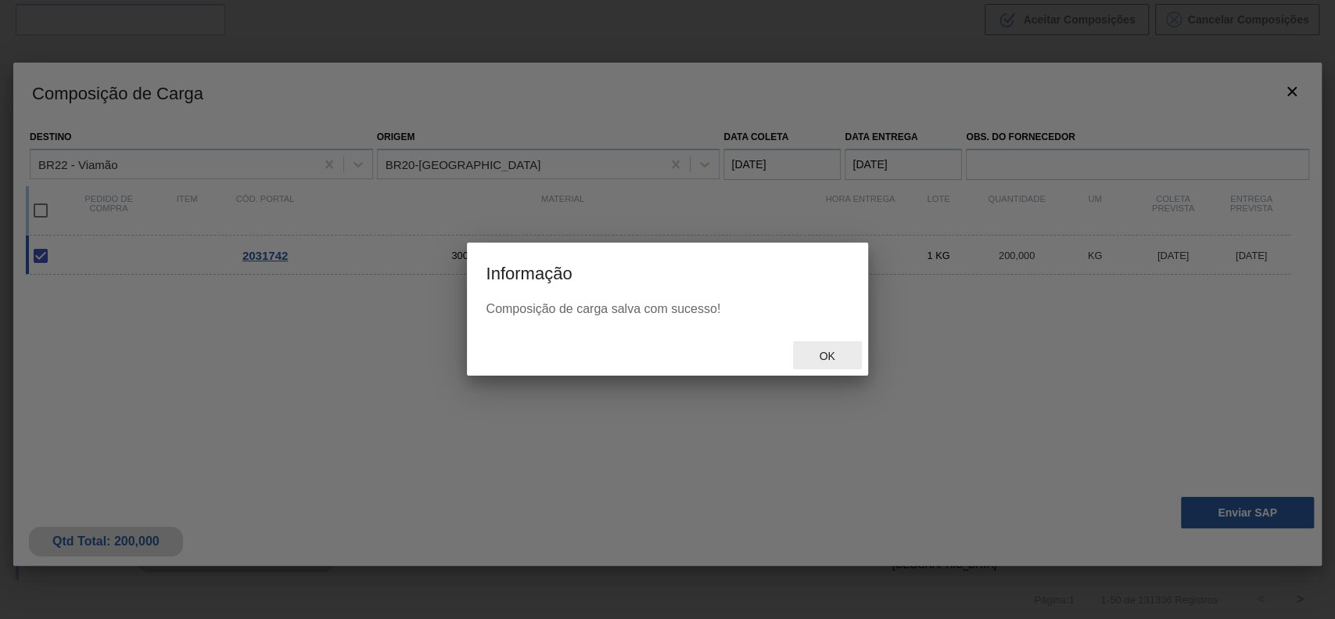
click at [831, 347] on div "Ok" at bounding box center [827, 355] width 69 height 29
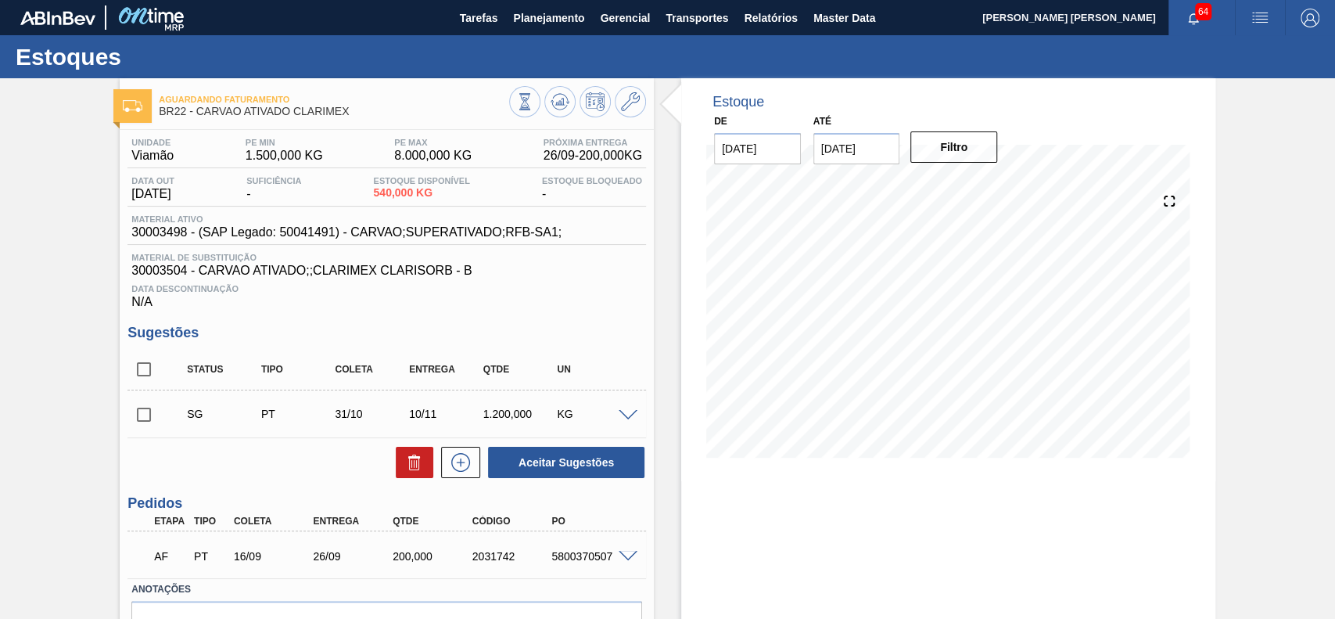
click at [623, 560] on span at bounding box center [628, 557] width 19 height 12
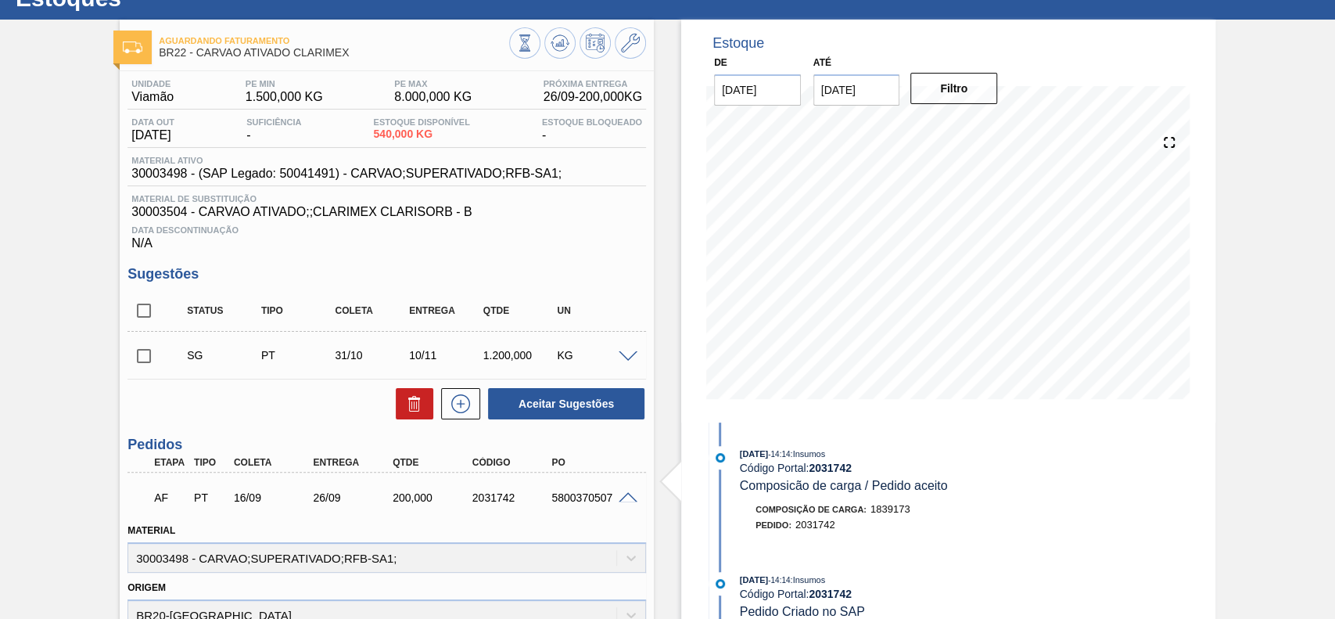
scroll to position [104, 0]
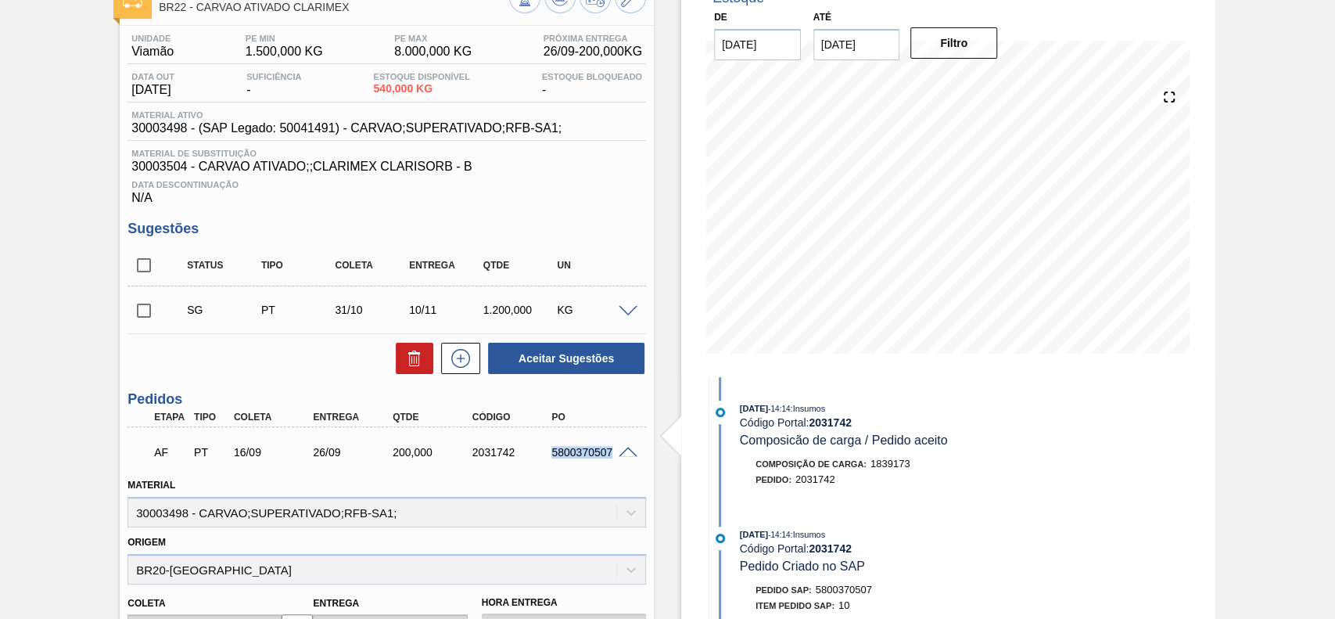
drag, startPoint x: 546, startPoint y: 462, endPoint x: 612, endPoint y: 465, distance: 65.7
click at [612, 465] on div "AF PT 16/09 26/09 200,000 2031742 5800370507" at bounding box center [382, 450] width 477 height 31
copy div "5800370507"
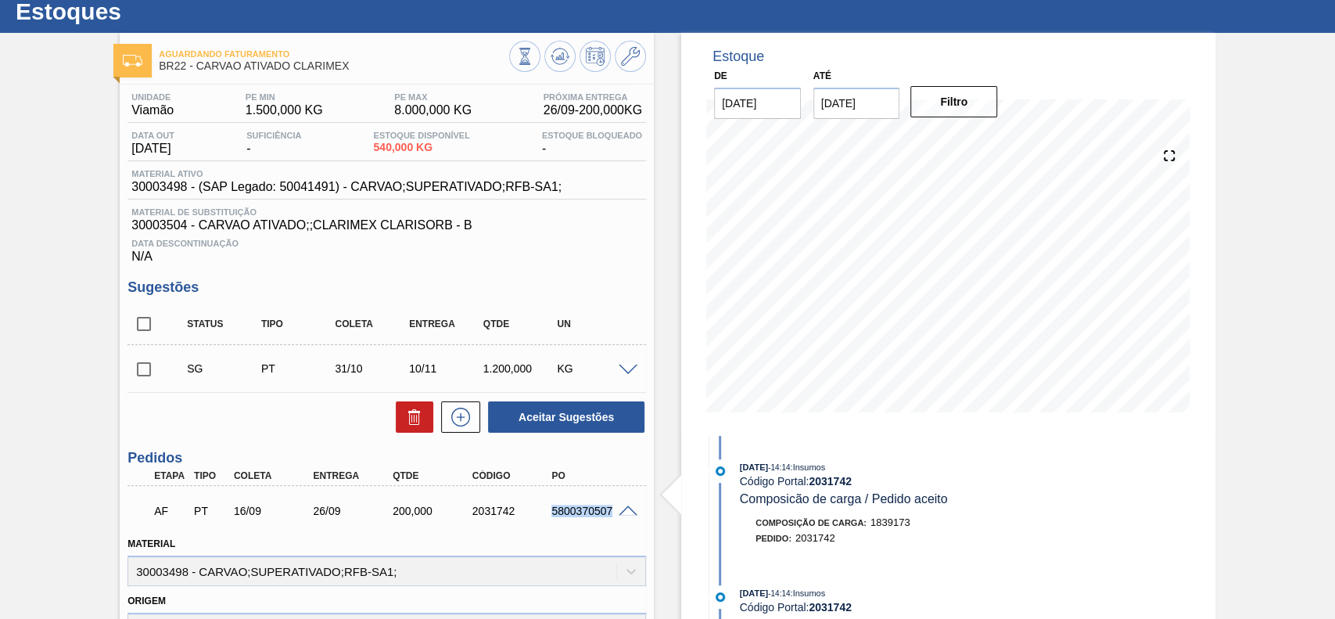
scroll to position [0, 0]
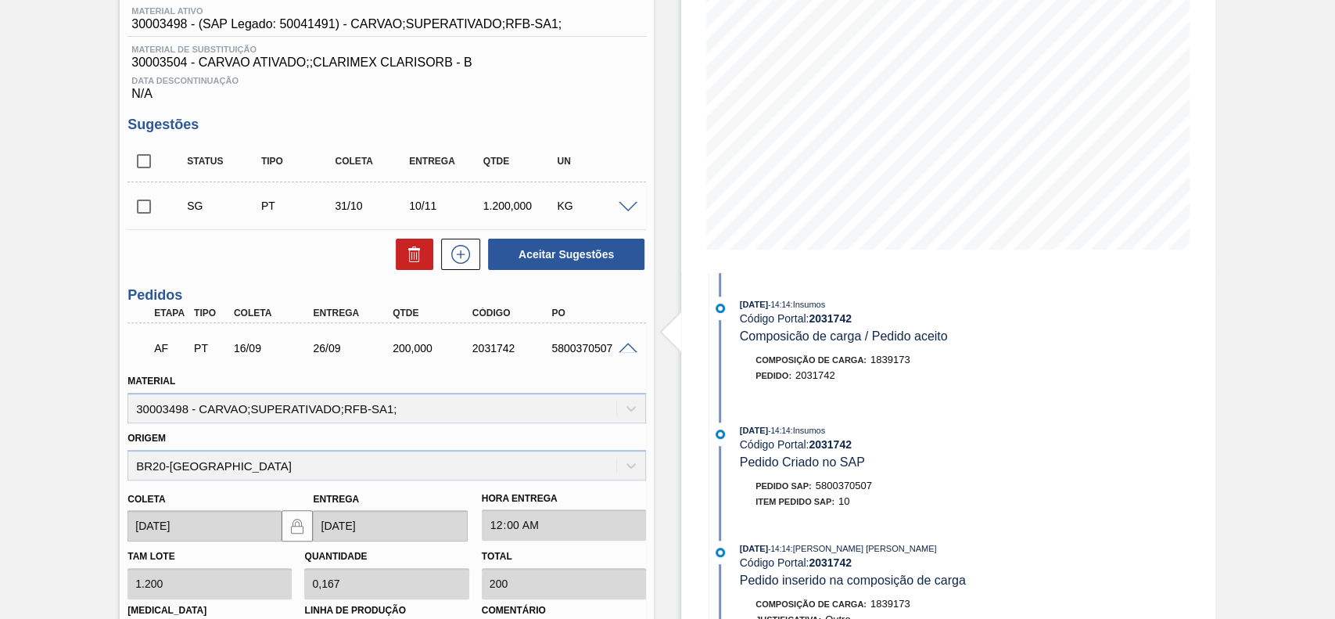
click at [626, 351] on span at bounding box center [628, 349] width 19 height 12
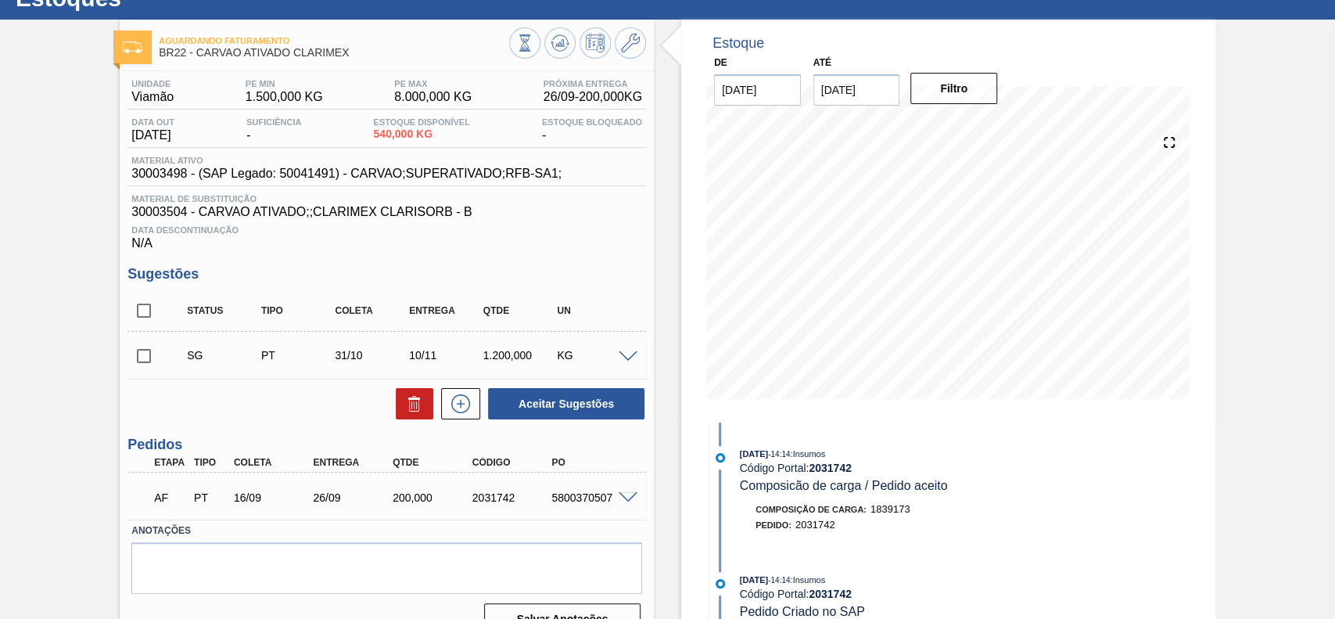
scroll to position [90, 0]
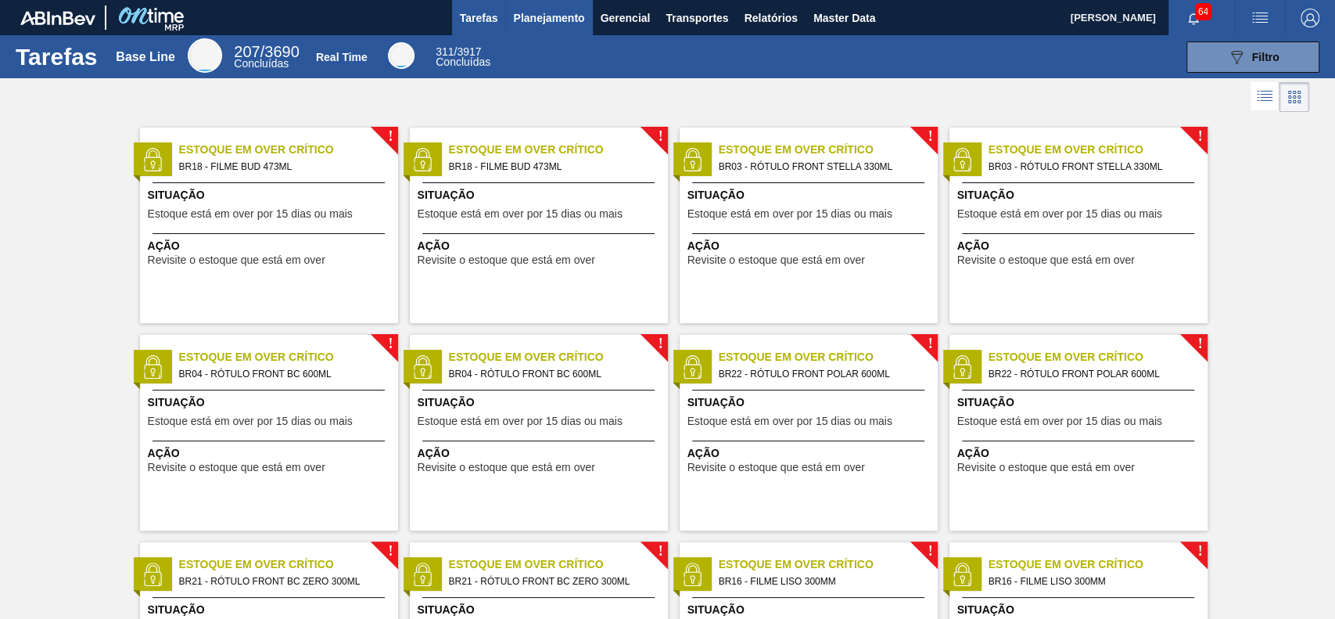
click at [556, 14] on span "Planejamento" at bounding box center [548, 18] width 71 height 19
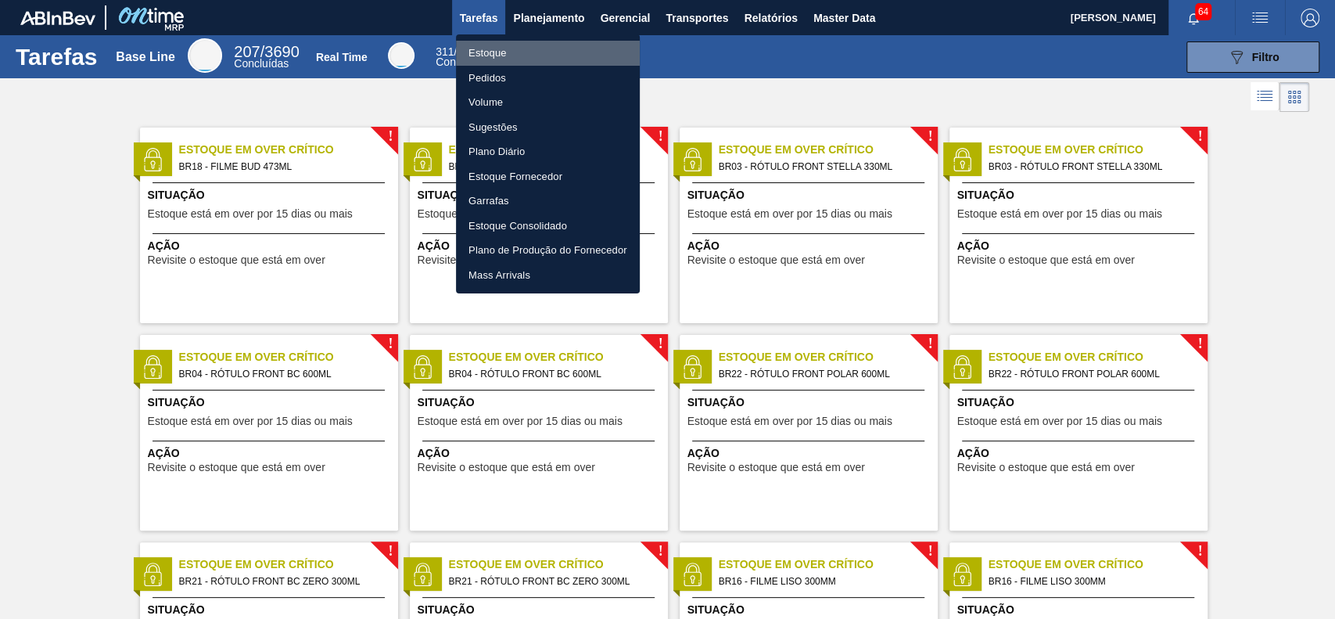
drag, startPoint x: 544, startPoint y: 58, endPoint x: 1089, endPoint y: 125, distance: 548.5
click at [545, 56] on li "Estoque" at bounding box center [548, 53] width 184 height 25
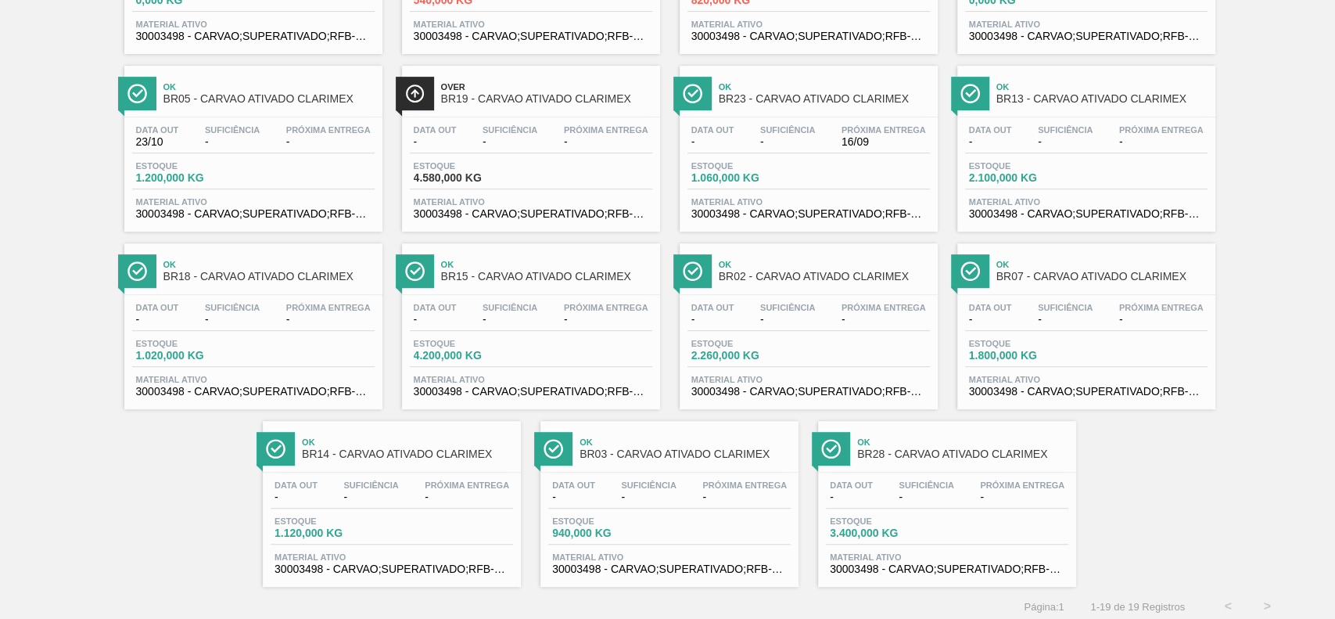
scroll to position [427, 0]
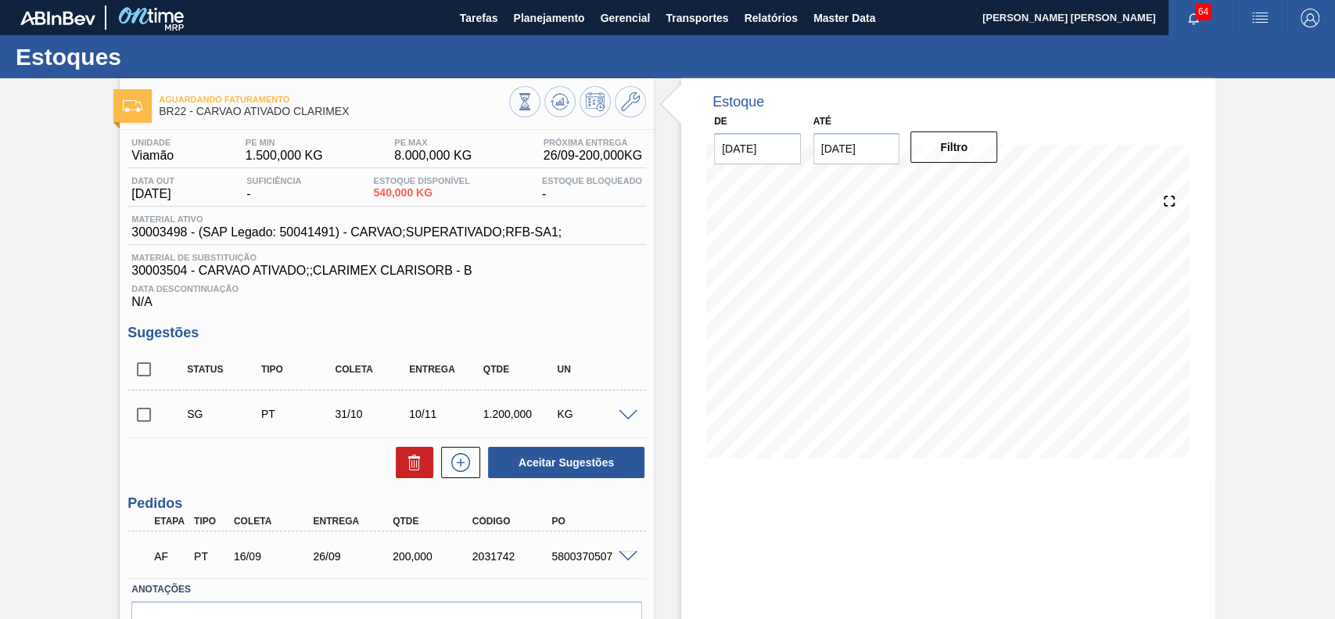
scroll to position [89, 0]
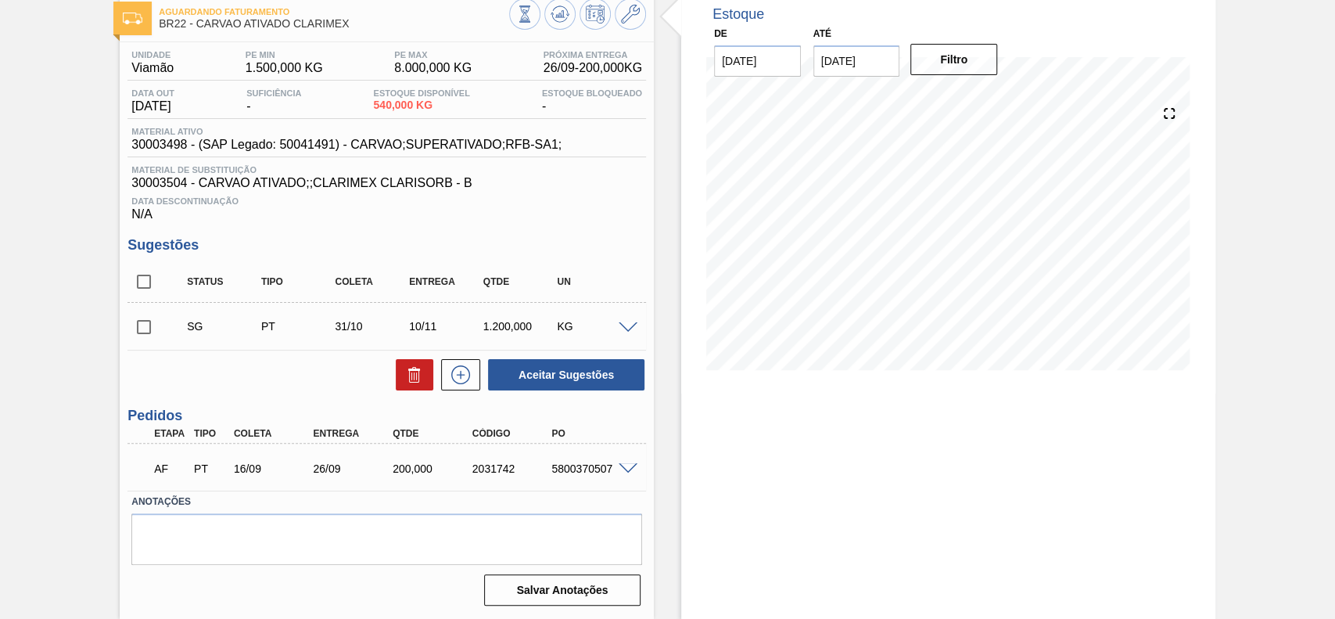
click at [632, 330] on span at bounding box center [628, 328] width 19 height 12
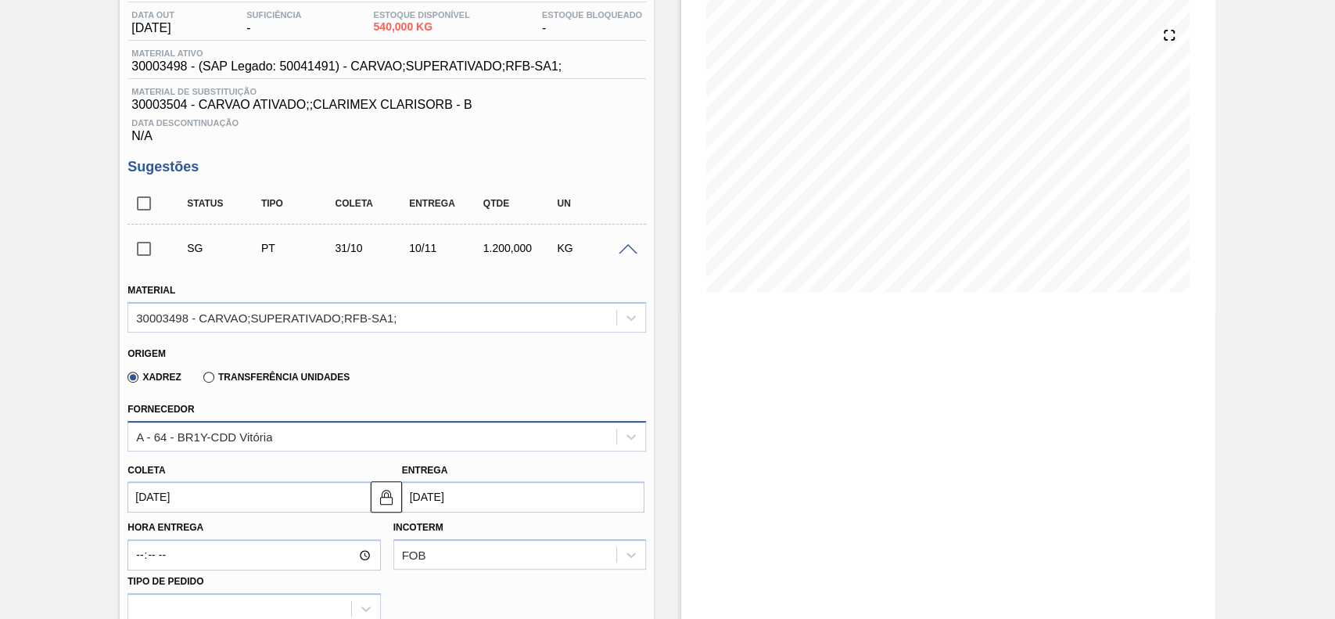
scroll to position [194, 0]
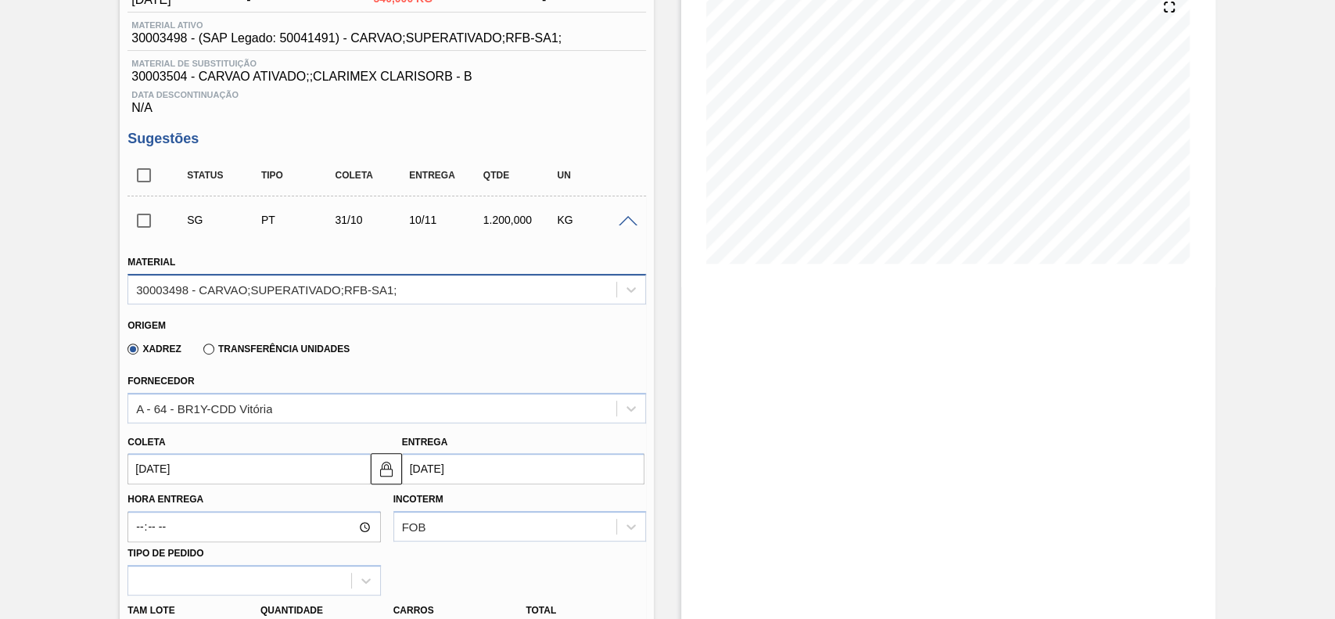
click at [303, 295] on div "30003498 - CARVAO;SUPERATIVADO;RFB-SA1;" at bounding box center [266, 288] width 260 height 13
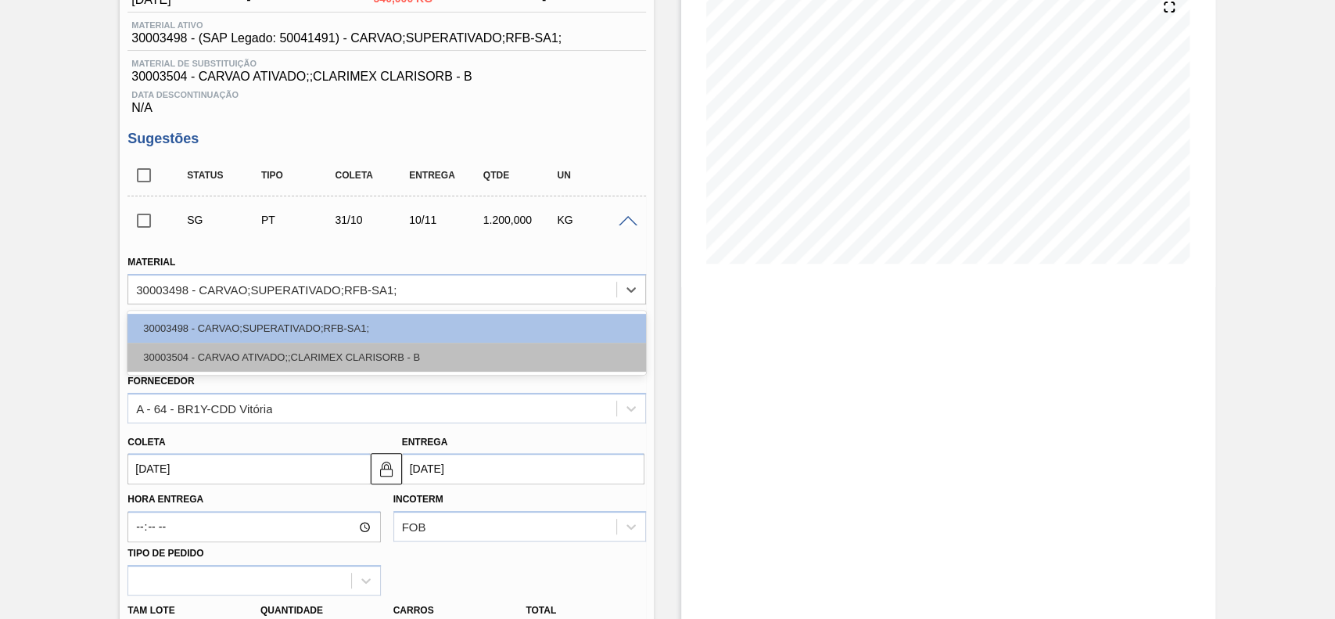
click at [272, 360] on div "30003504 - CARVAO ATIVADO;;CLARIMEX CLARISORB - B" at bounding box center [386, 357] width 519 height 29
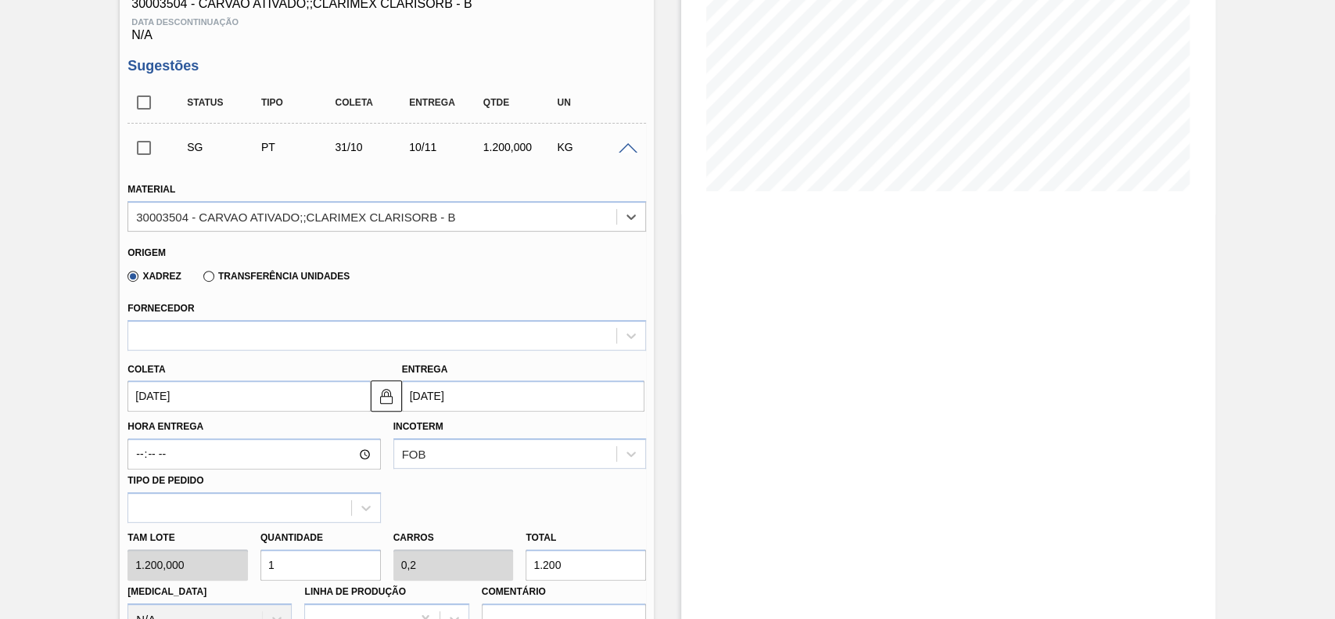
scroll to position [298, 0]
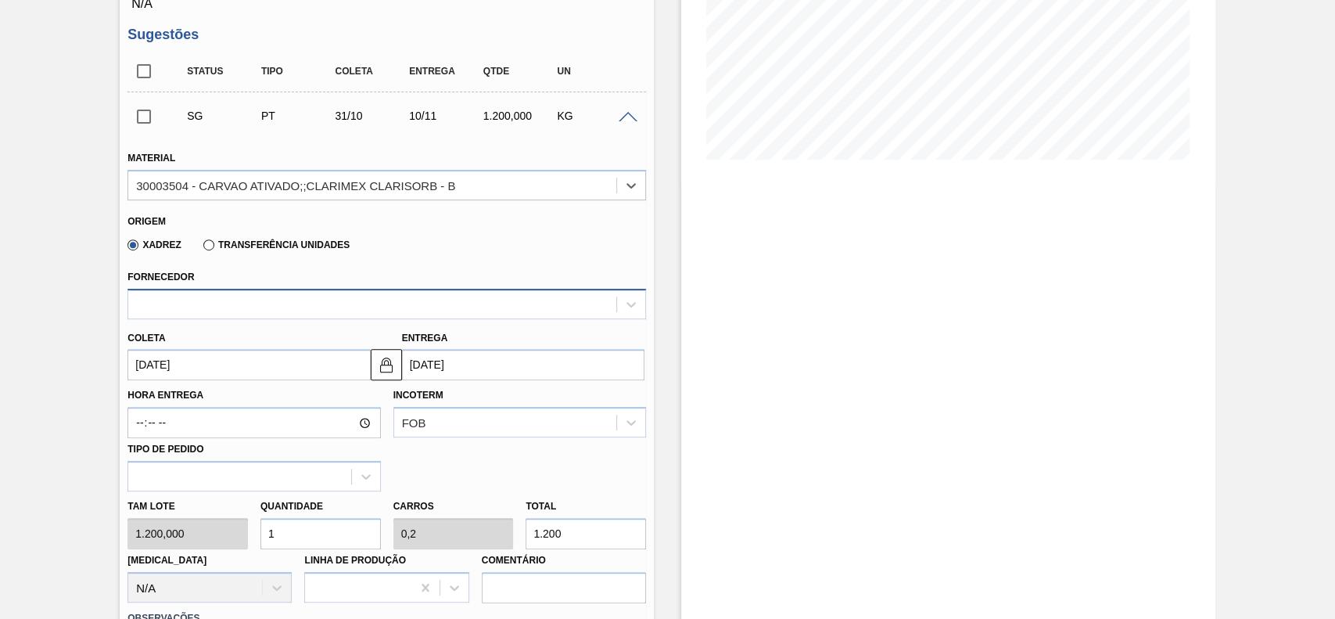
click at [250, 297] on div at bounding box center [372, 304] width 488 height 23
click at [250, 307] on div at bounding box center [372, 304] width 488 height 23
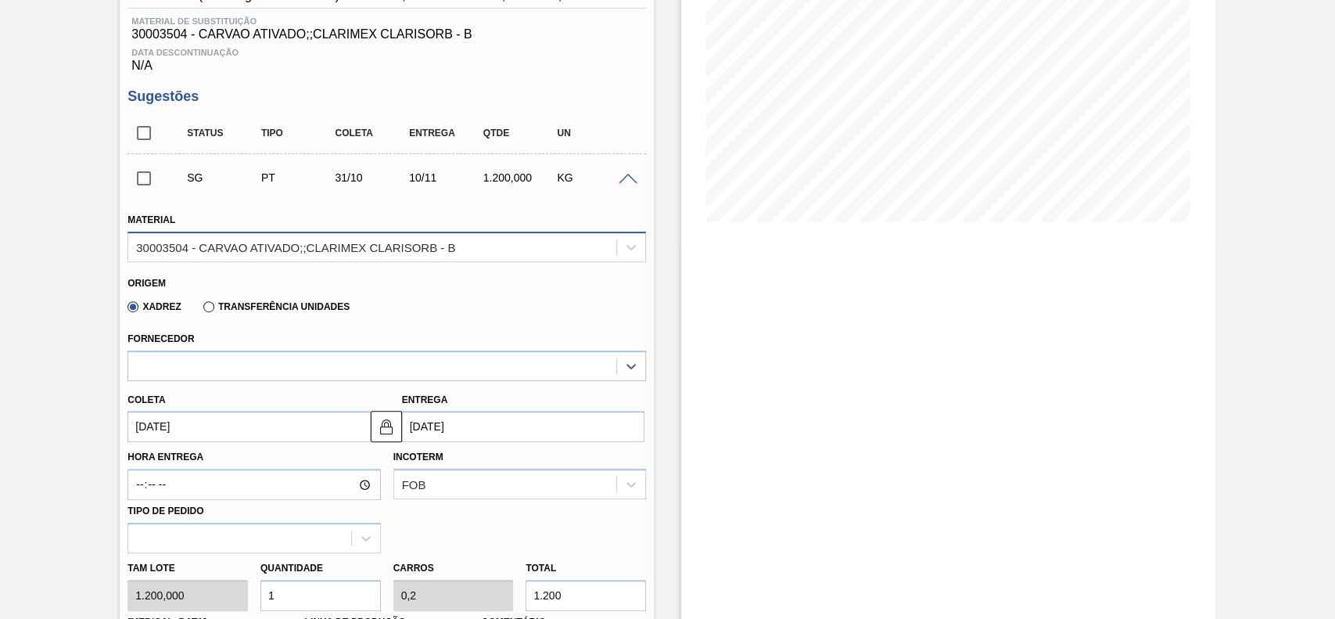
scroll to position [194, 0]
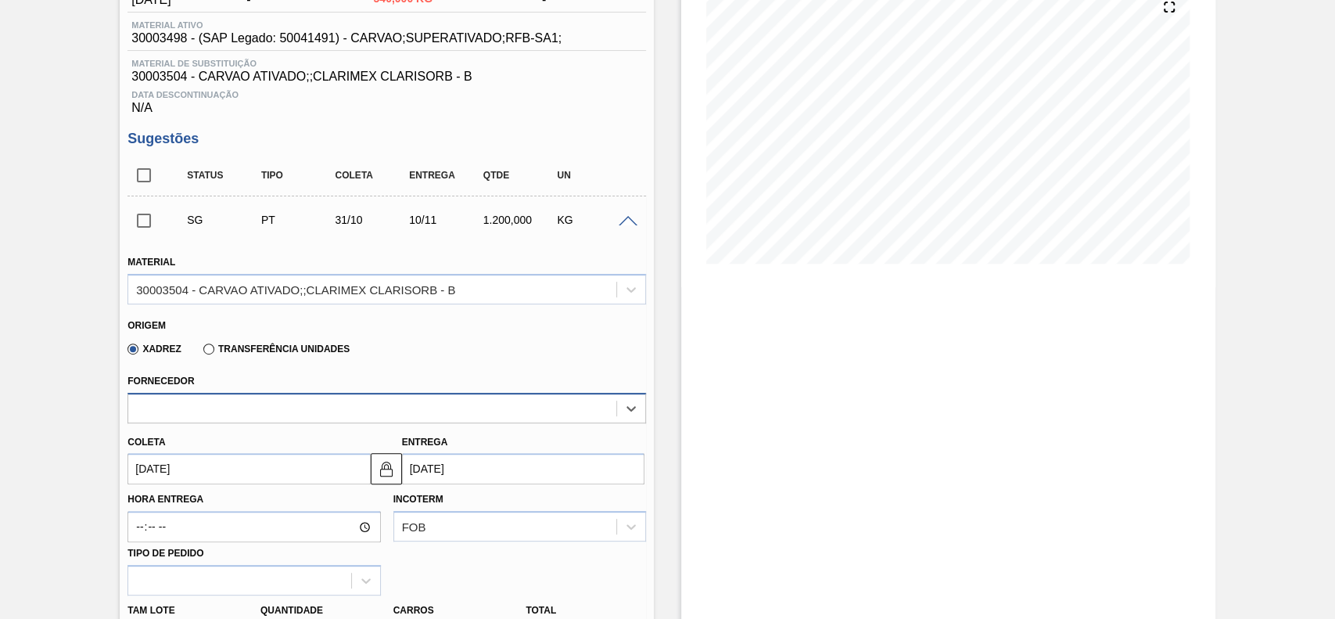
click at [214, 401] on div at bounding box center [372, 408] width 488 height 23
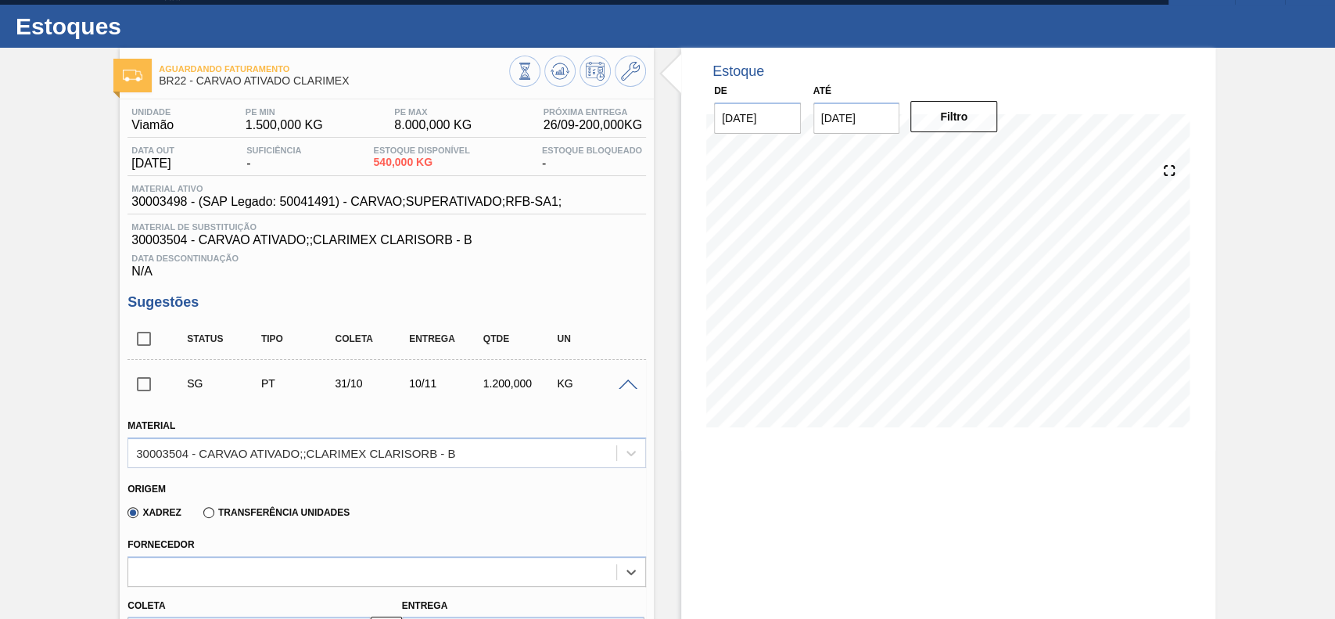
scroll to position [0, 0]
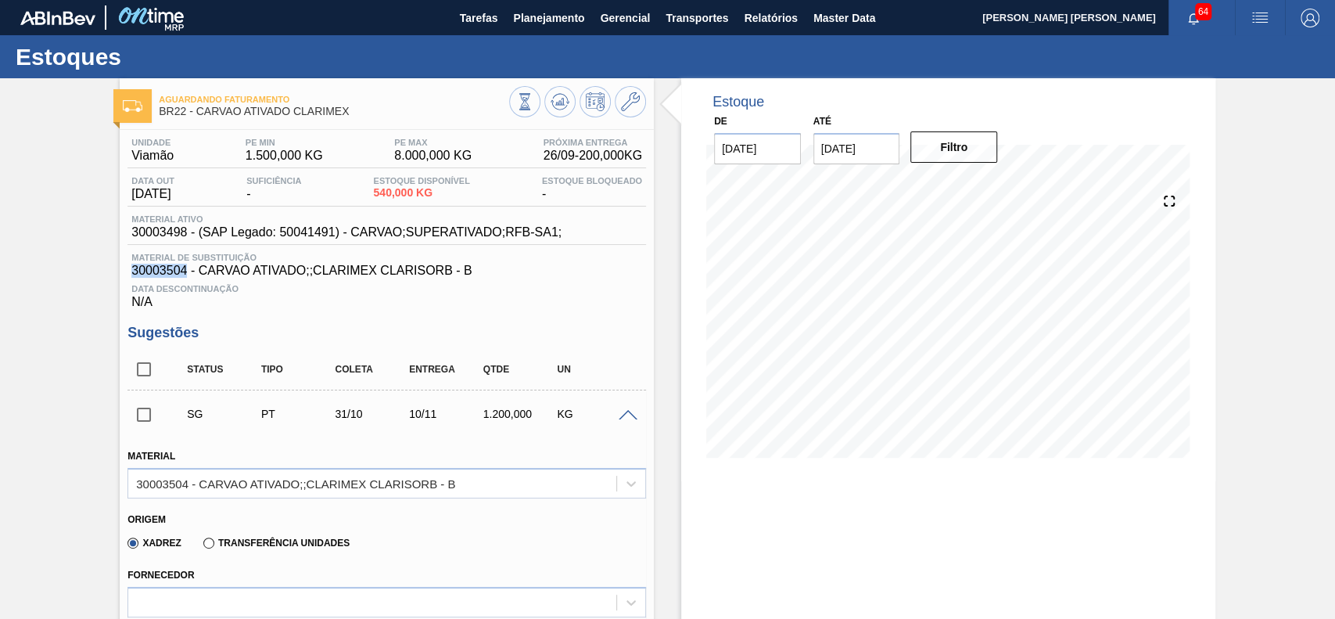
drag, startPoint x: 187, startPoint y: 276, endPoint x: 131, endPoint y: 275, distance: 55.6
click at [131, 275] on span "30003504 - CARVAO ATIVADO;;CLARIMEX CLARISORB - B" at bounding box center [386, 271] width 511 height 14
copy span "30003504"
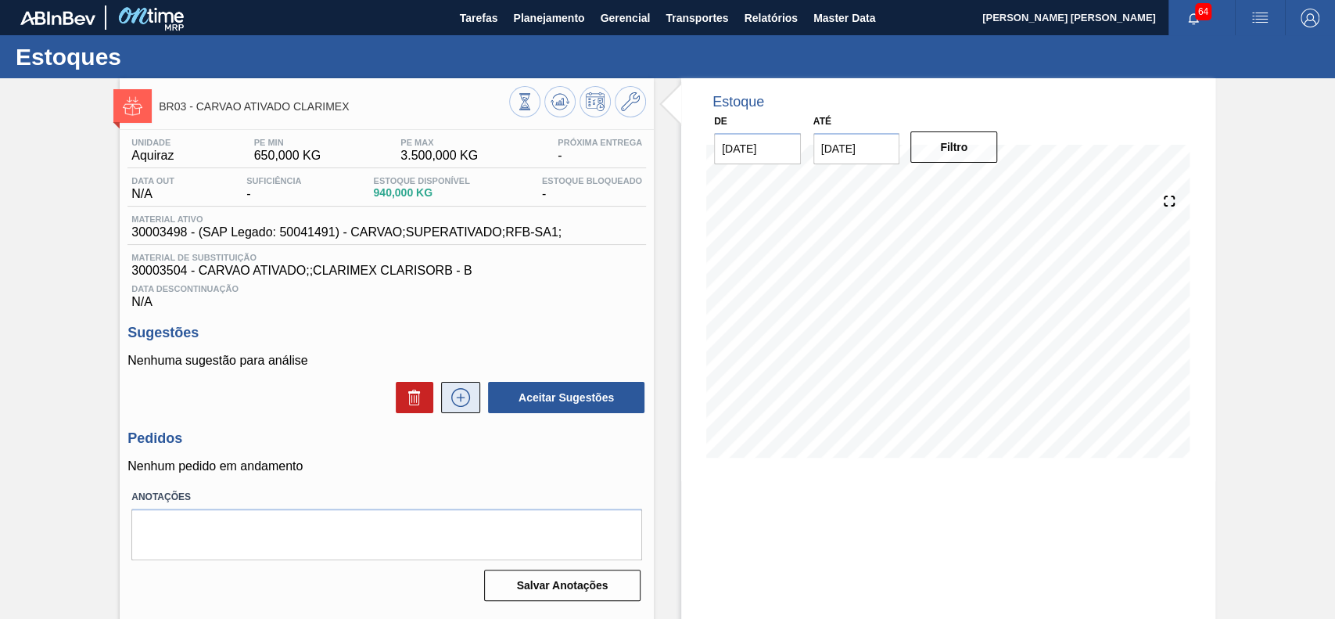
click at [469, 413] on button at bounding box center [460, 397] width 39 height 31
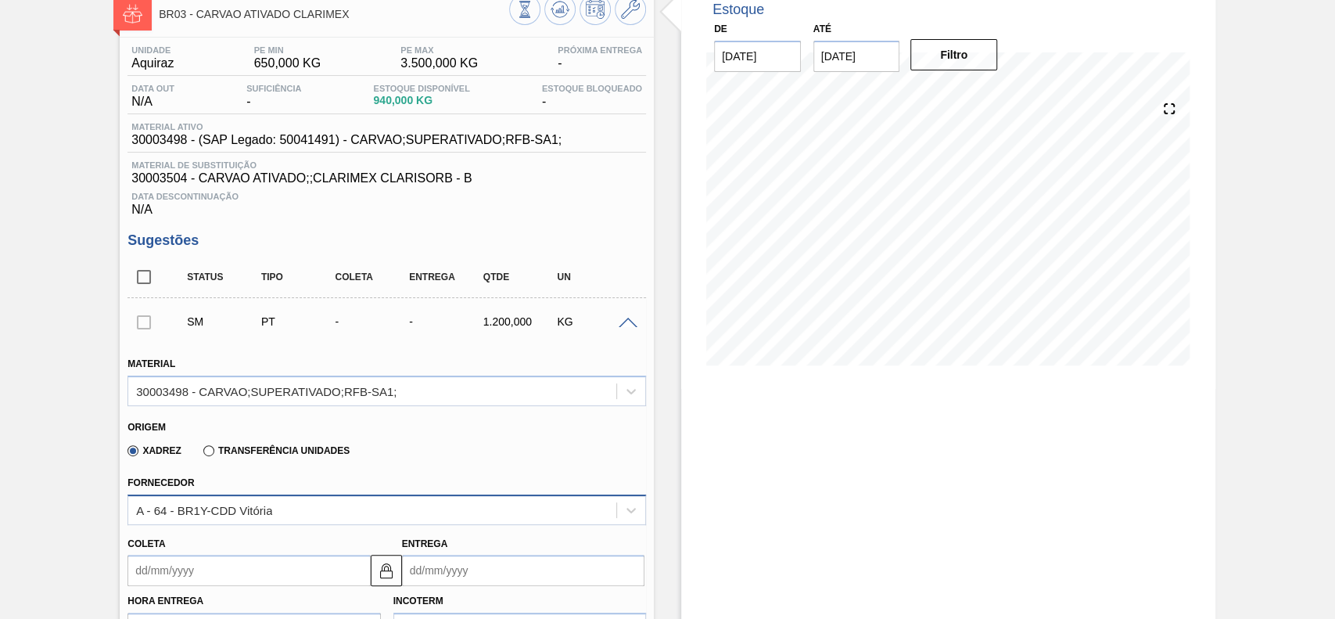
scroll to position [208, 0]
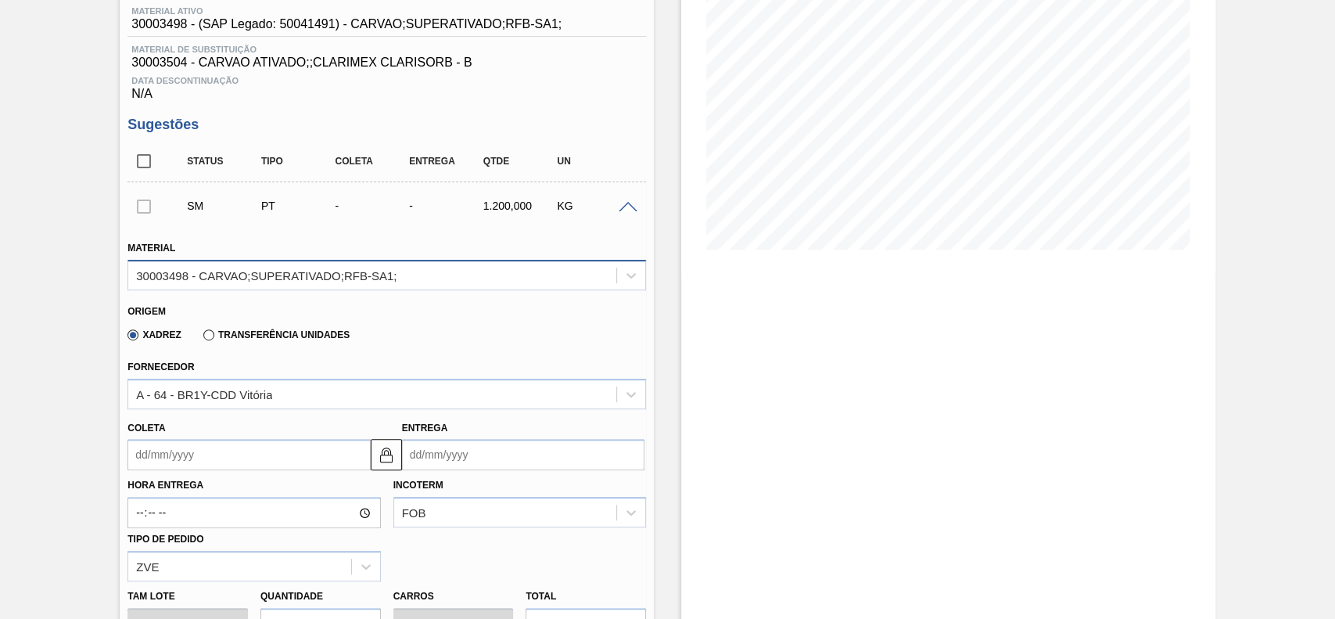
click at [335, 281] on div "30003498 - CARVAO;SUPERATIVADO;RFB-SA1;" at bounding box center [266, 274] width 260 height 13
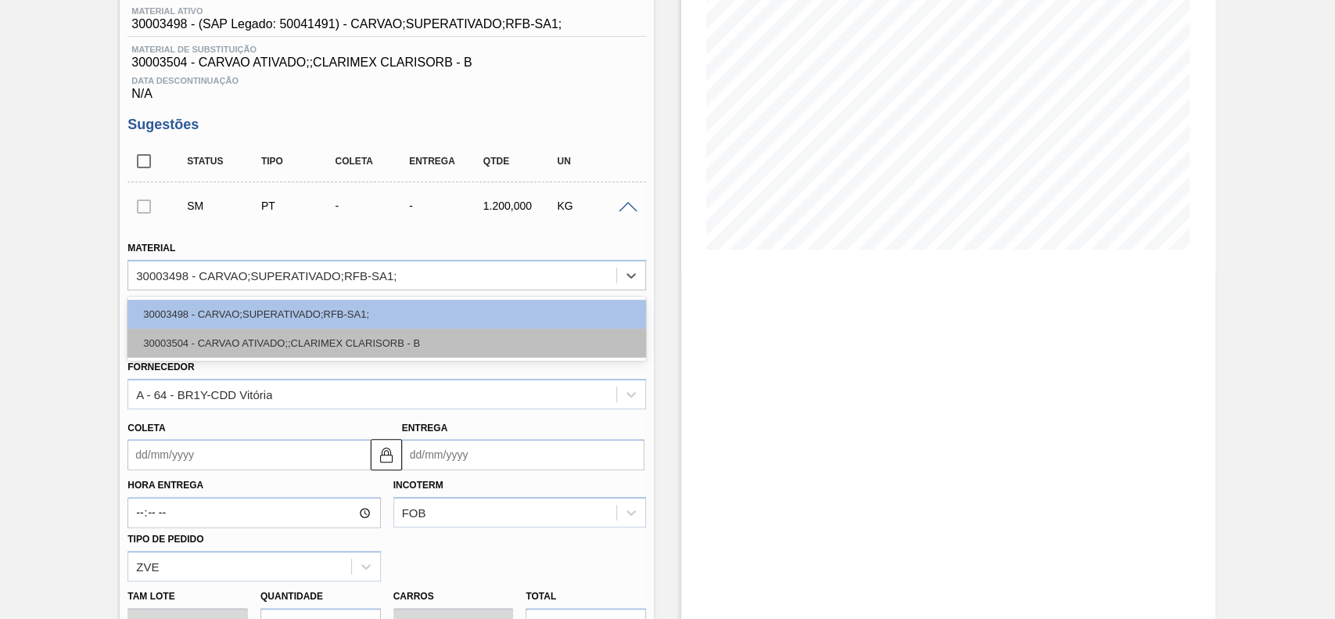
click at [270, 343] on div "30003504 - CARVAO ATIVADO;;CLARIMEX CLARISORB - B" at bounding box center [386, 343] width 519 height 29
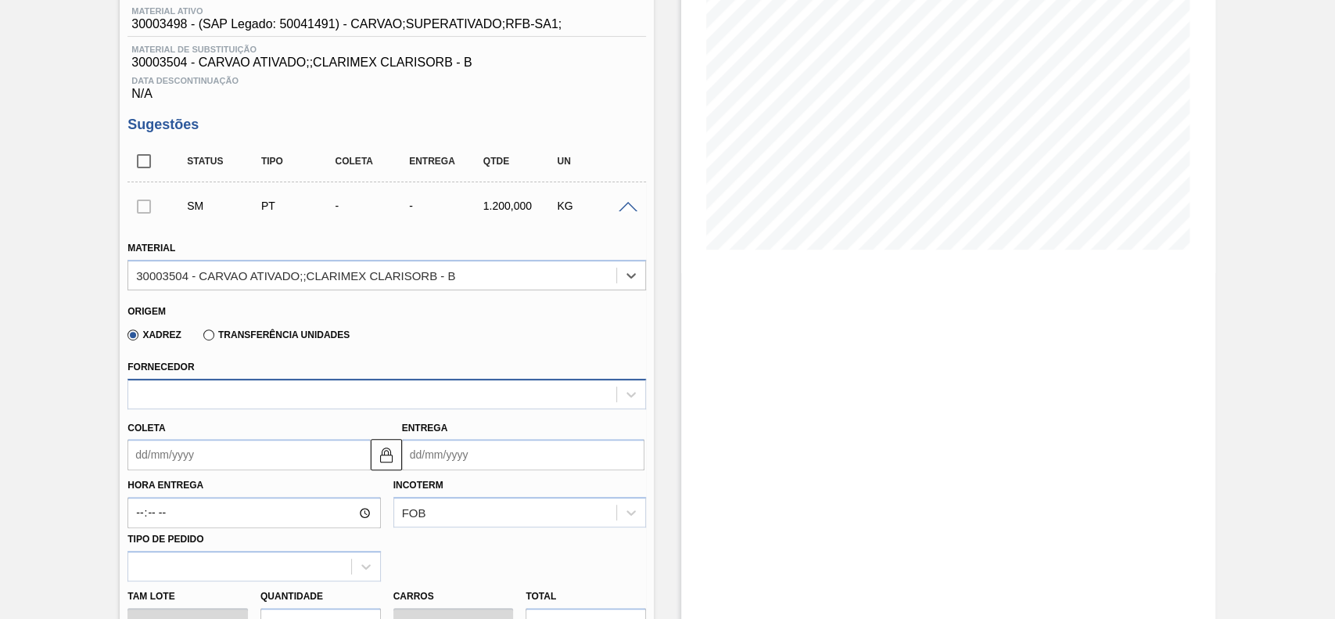
click at [246, 394] on div at bounding box center [372, 393] width 488 height 23
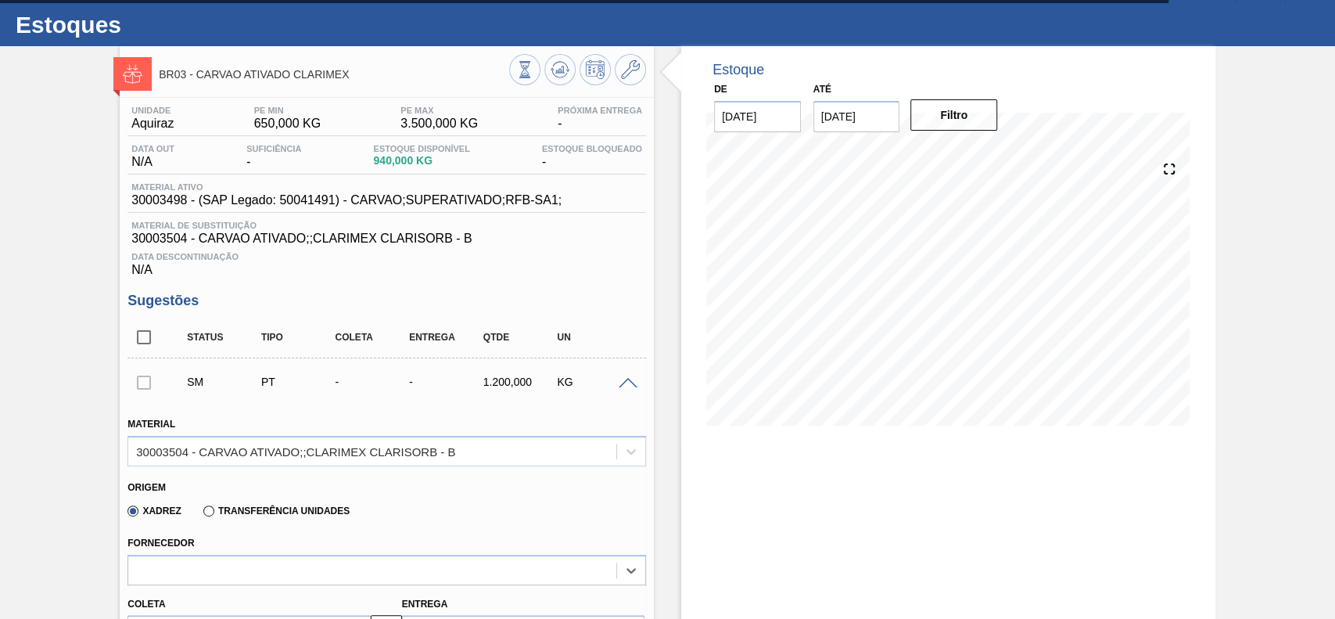
scroll to position [0, 0]
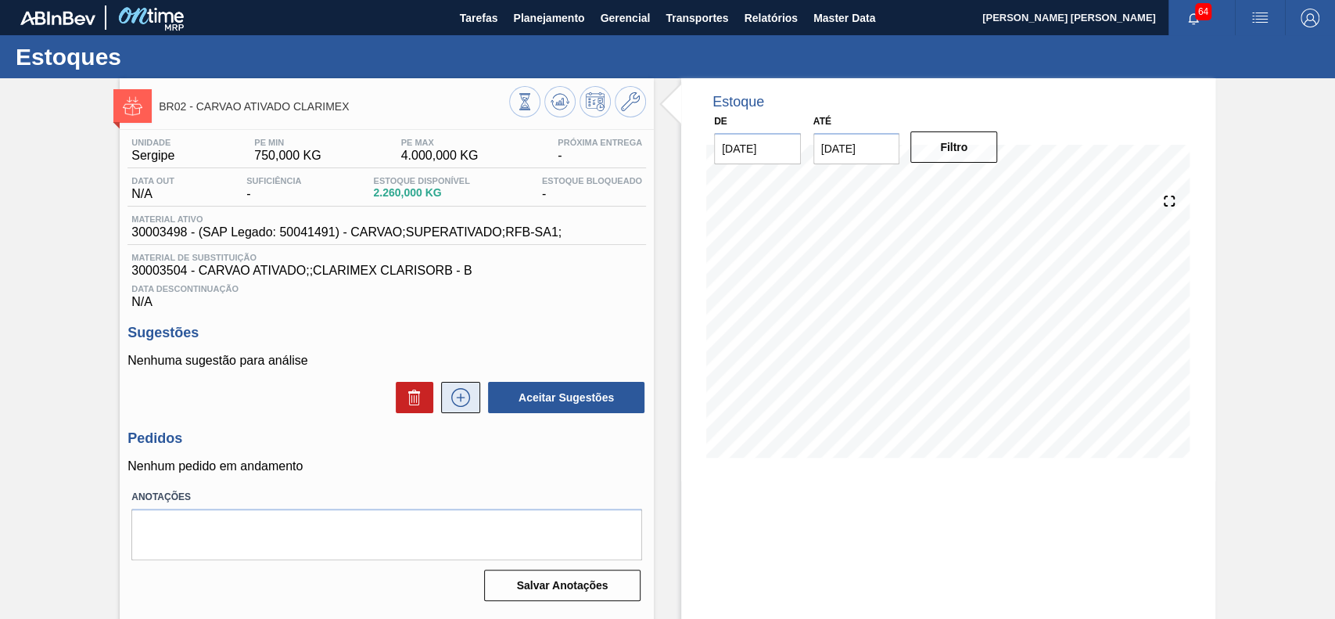
click at [451, 411] on button at bounding box center [460, 397] width 39 height 31
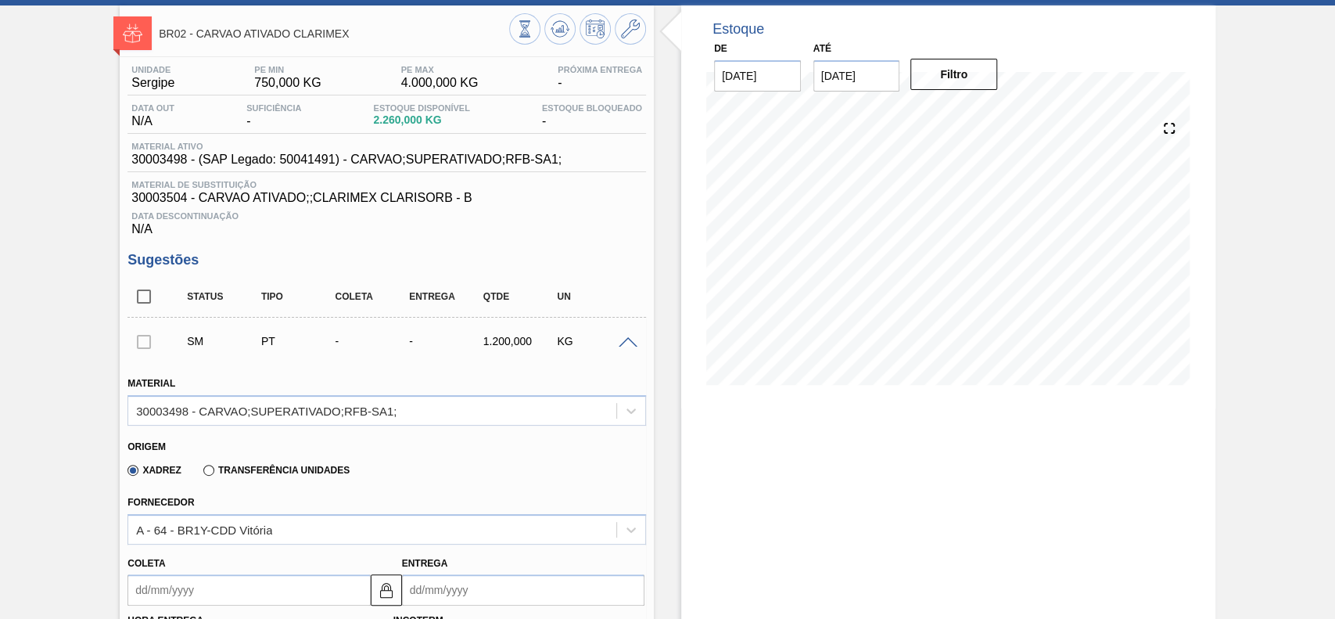
scroll to position [208, 0]
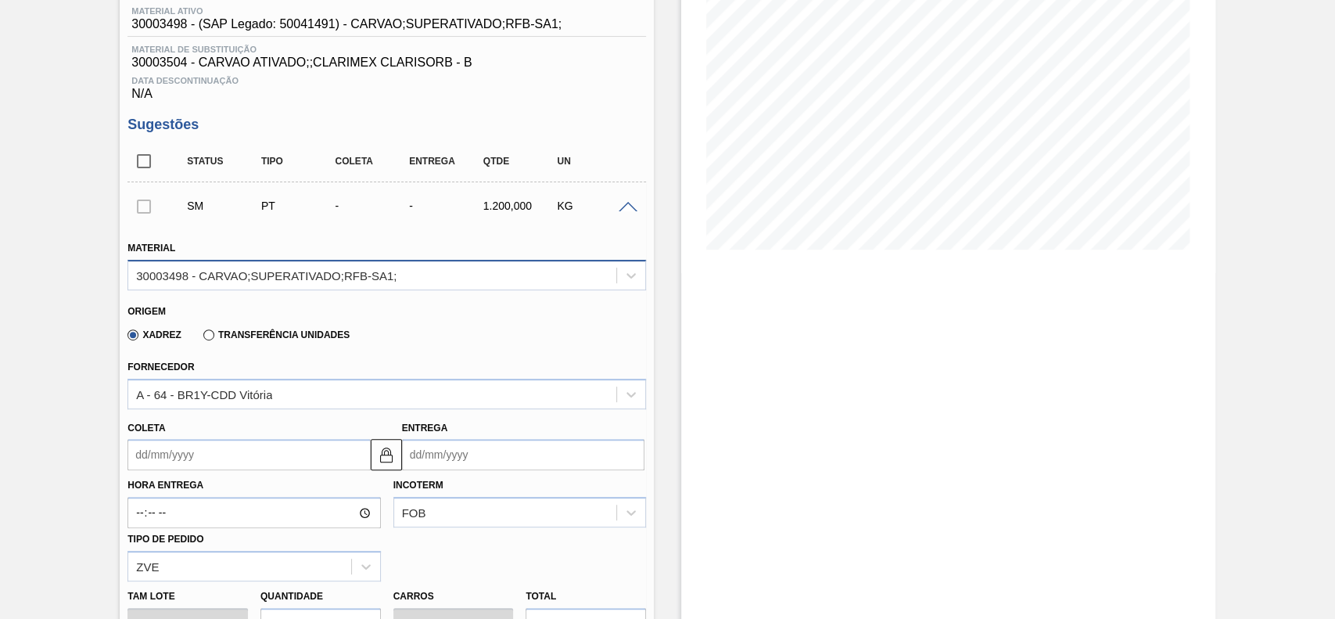
click at [350, 276] on div "30003498 - CARVAO;SUPERATIVADO;RFB-SA1;" at bounding box center [266, 274] width 260 height 13
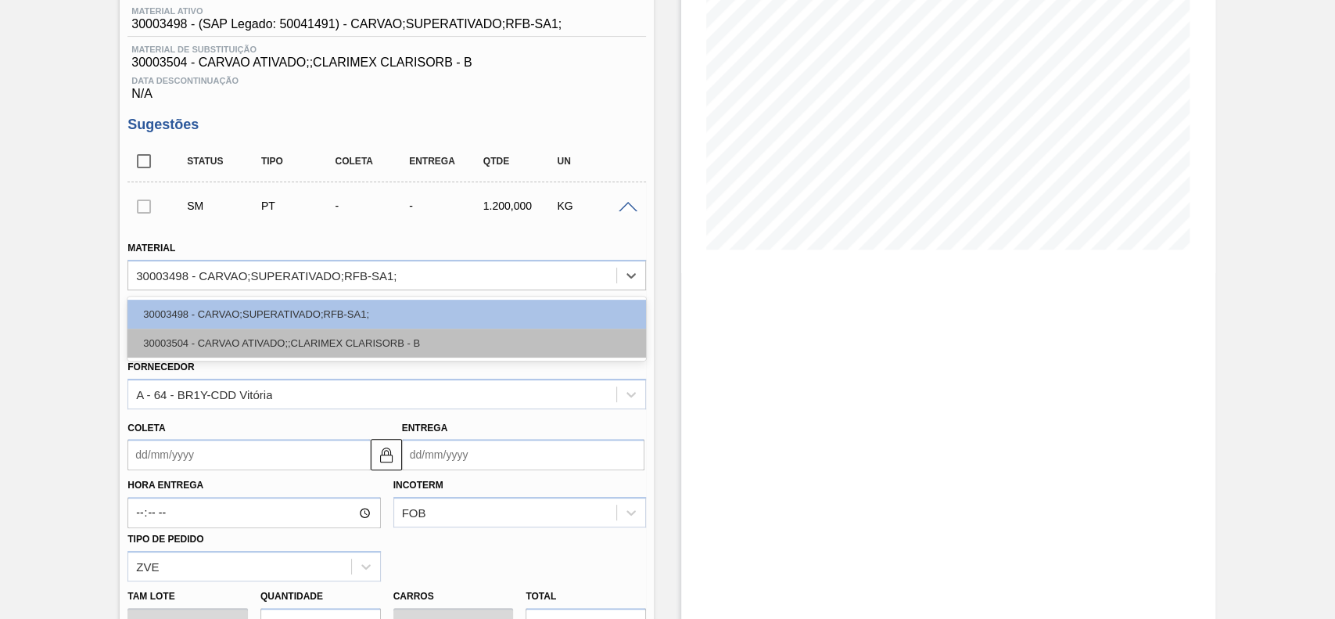
click at [291, 343] on div "30003504 - CARVAO ATIVADO;;CLARIMEX CLARISORB - B" at bounding box center [386, 343] width 519 height 29
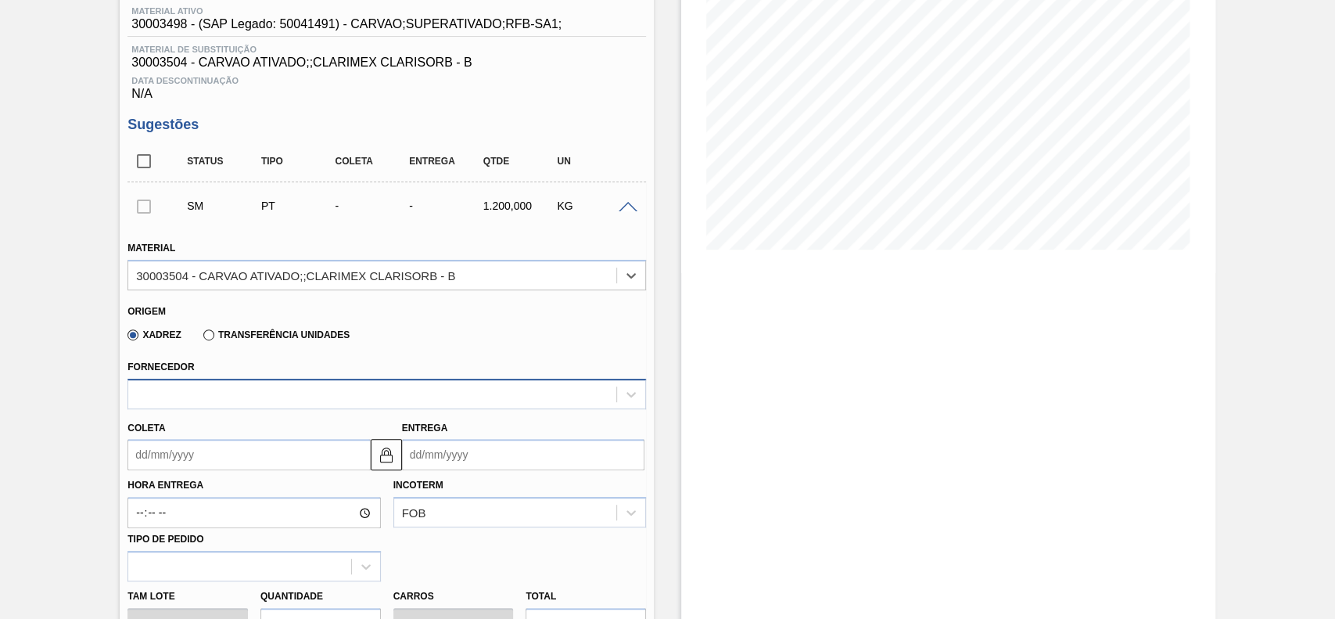
click at [289, 397] on div at bounding box center [372, 393] width 488 height 23
click at [321, 436] on div "No options" at bounding box center [386, 431] width 519 height 27
